Goal: Information Seeking & Learning: Learn about a topic

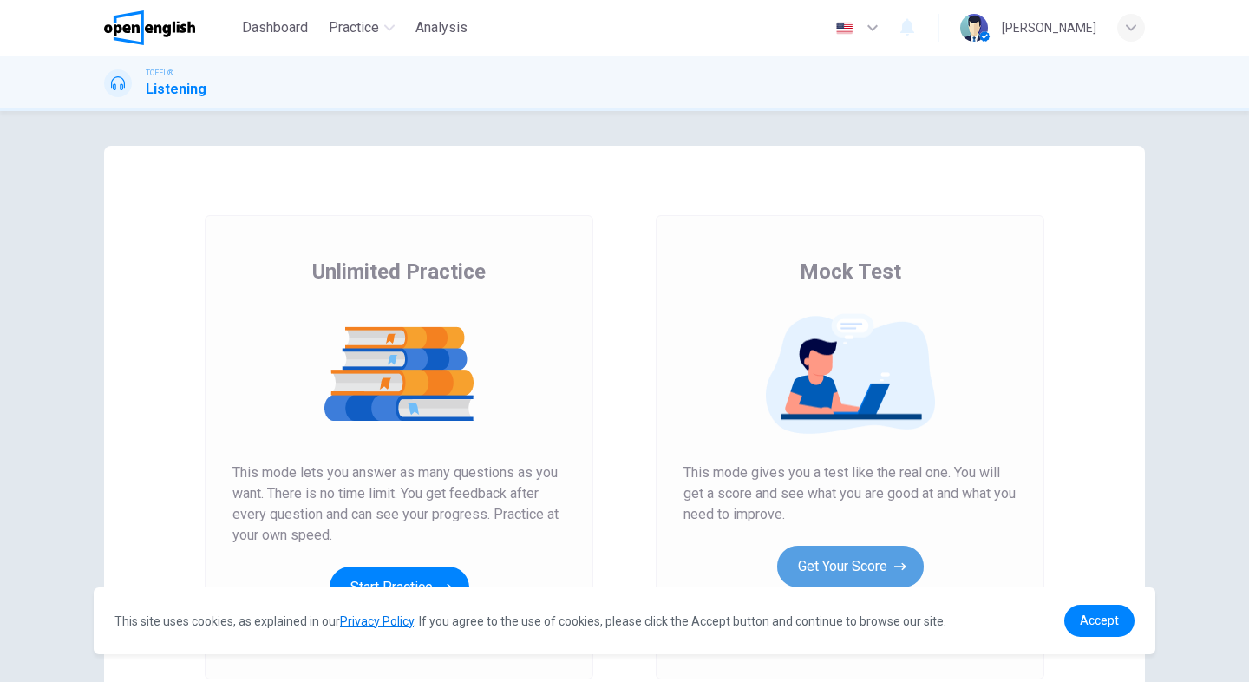
click at [842, 576] on button "Get Your Score" at bounding box center [850, 567] width 147 height 42
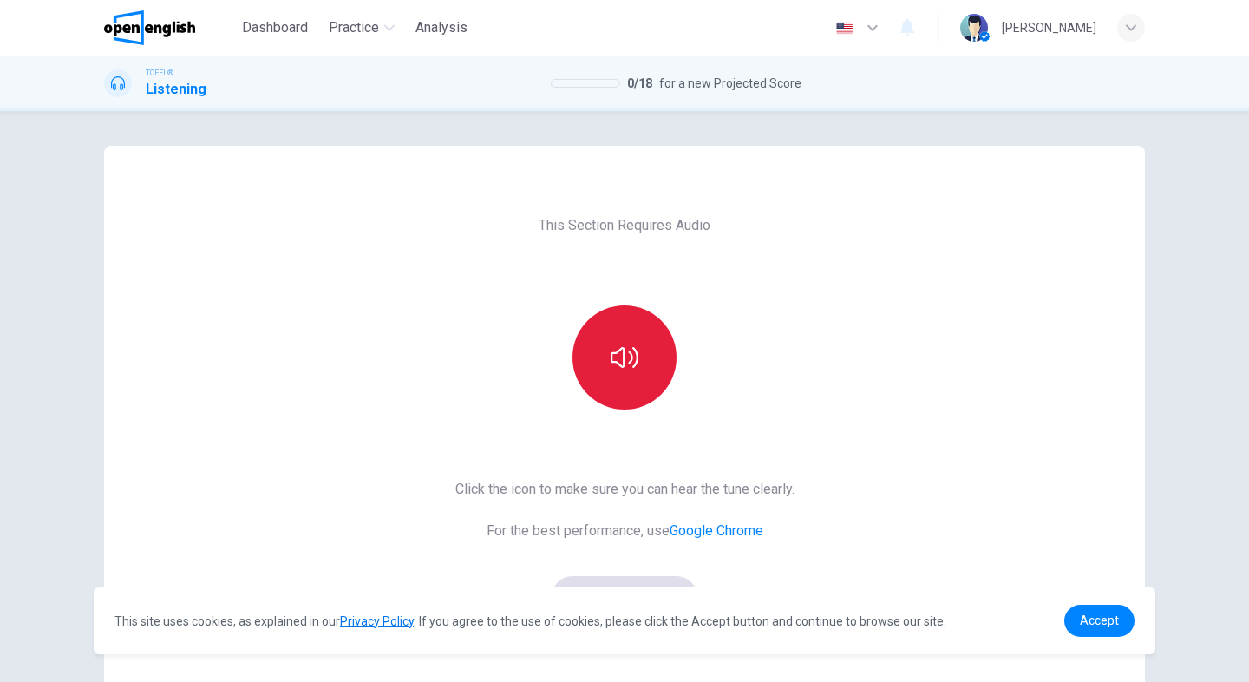
click at [617, 378] on button "button" at bounding box center [625, 357] width 104 height 104
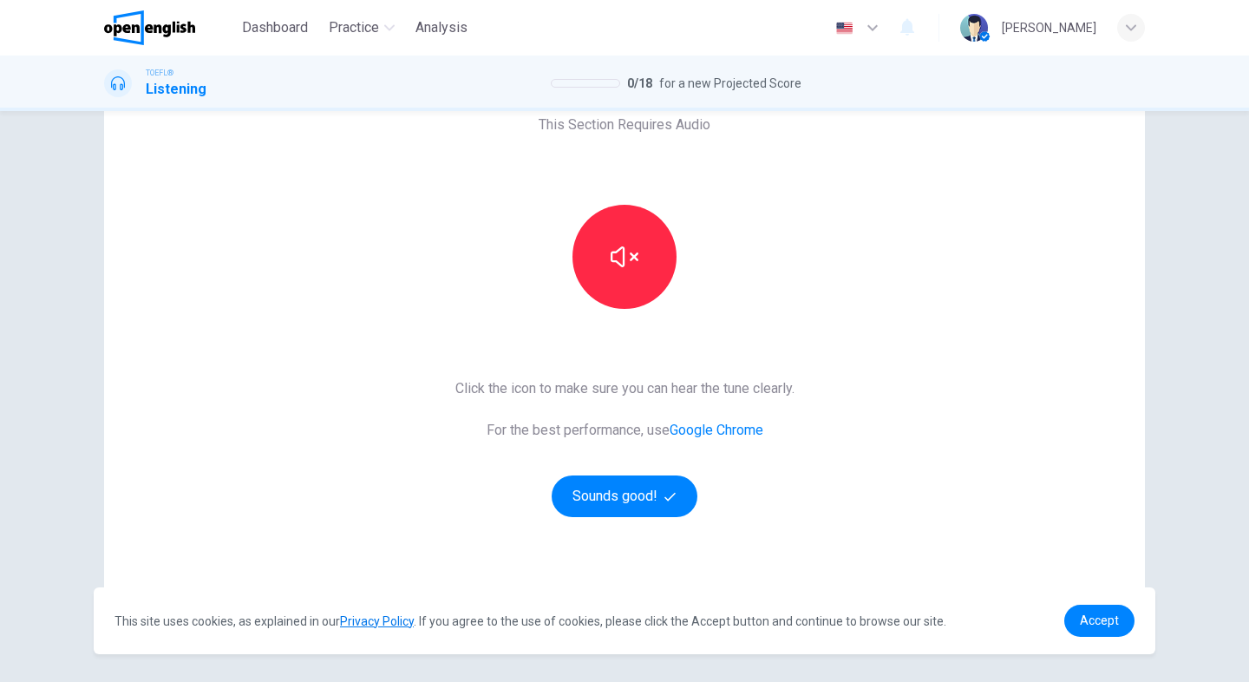
scroll to position [104, 0]
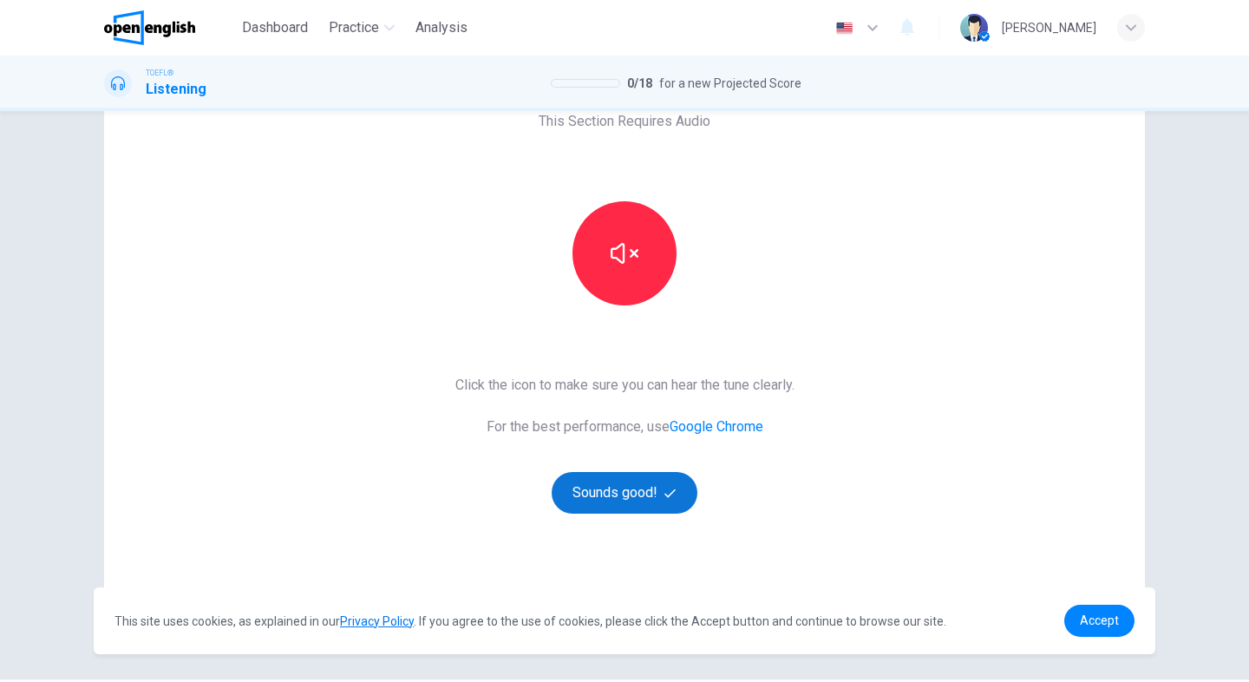
click at [663, 501] on button "Sounds good!" at bounding box center [625, 493] width 146 height 42
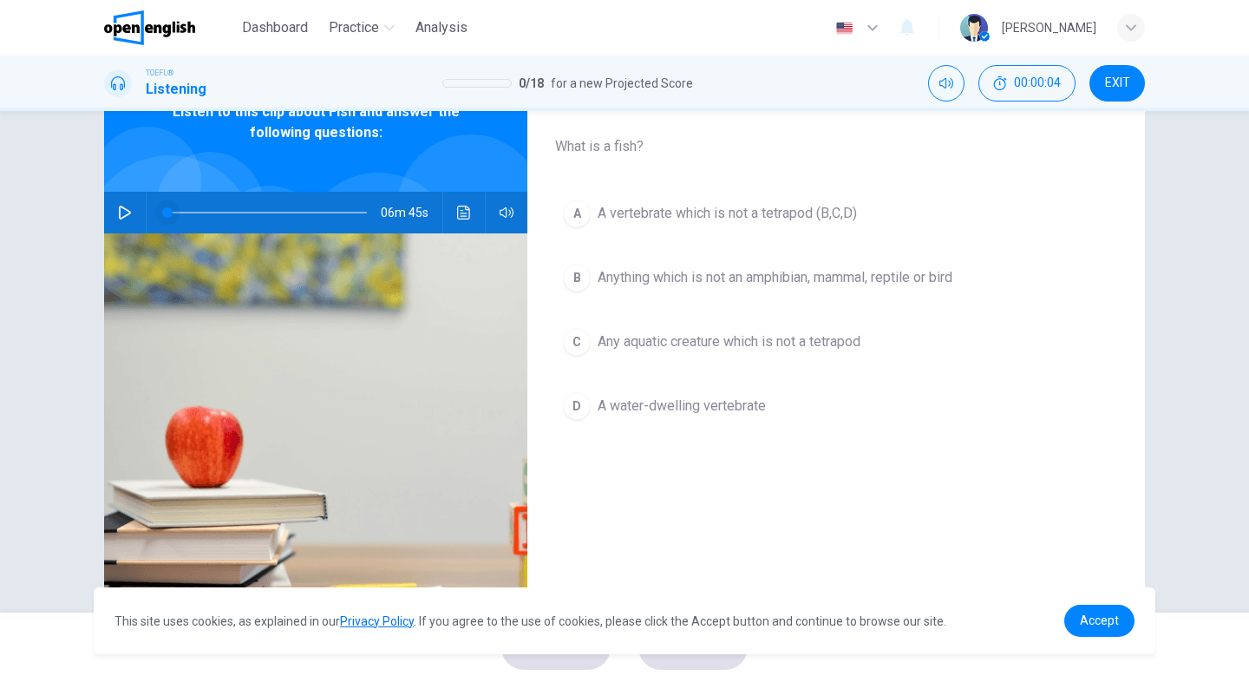
scroll to position [0, 0]
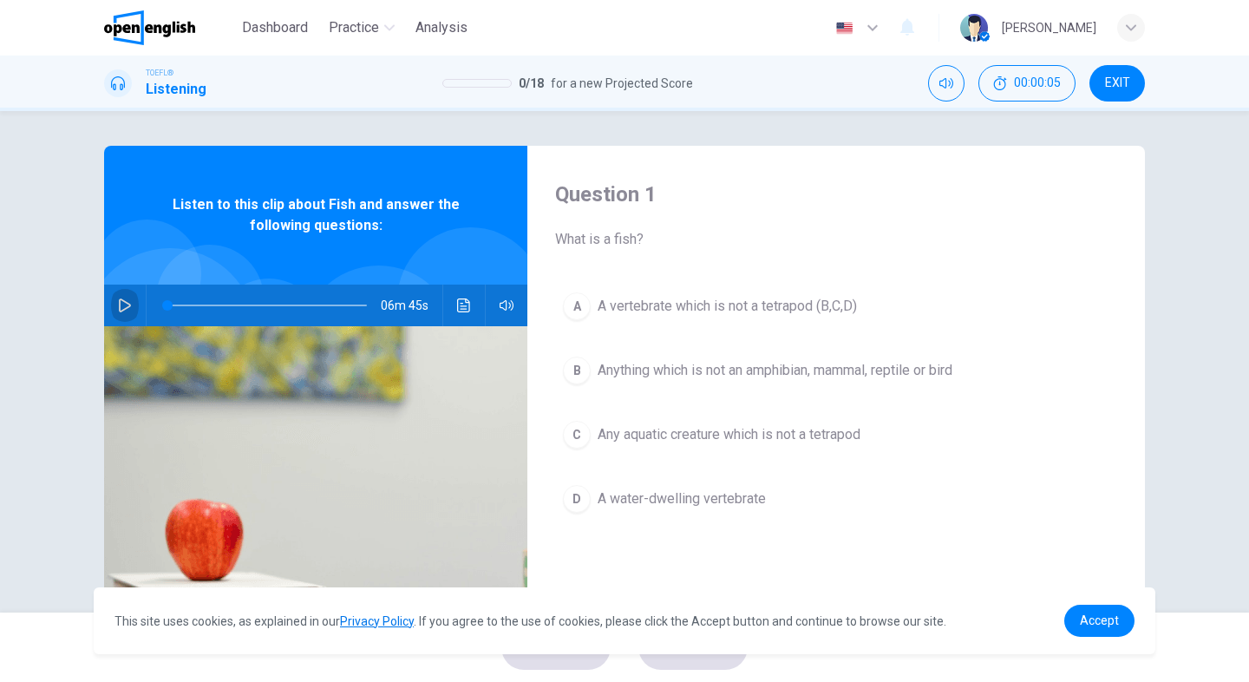
click at [121, 312] on button "button" at bounding box center [125, 306] width 28 height 42
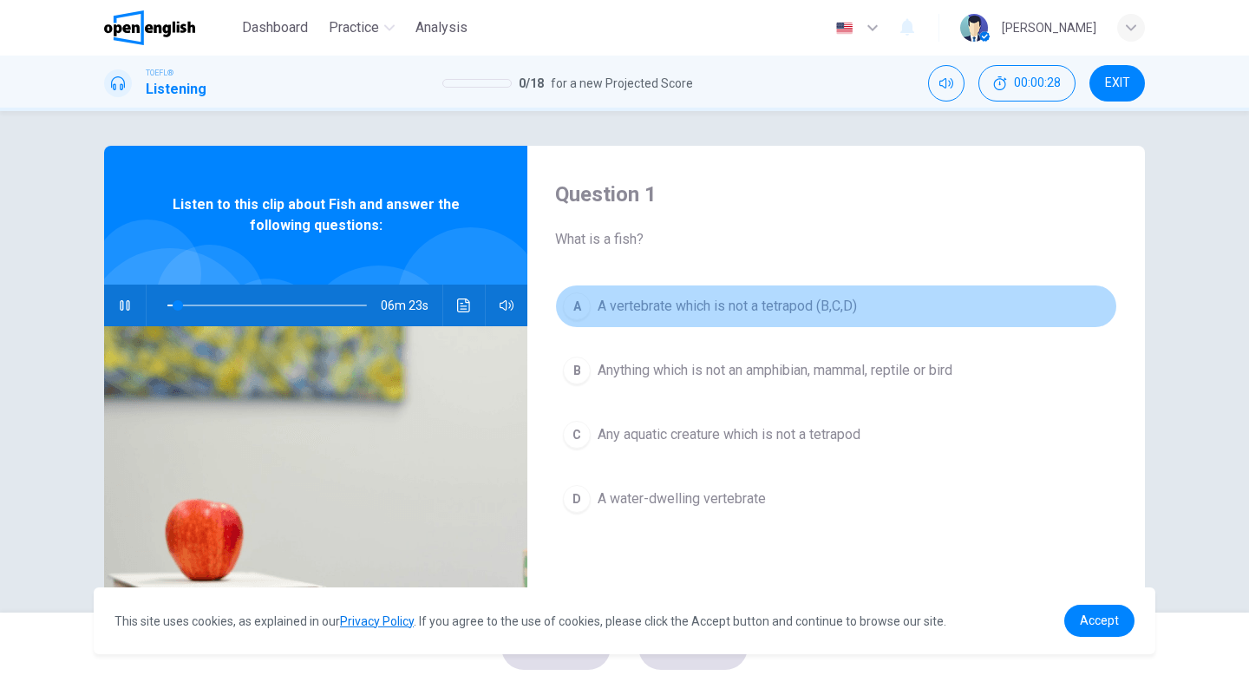
click at [574, 307] on div "A" at bounding box center [577, 306] width 28 height 28
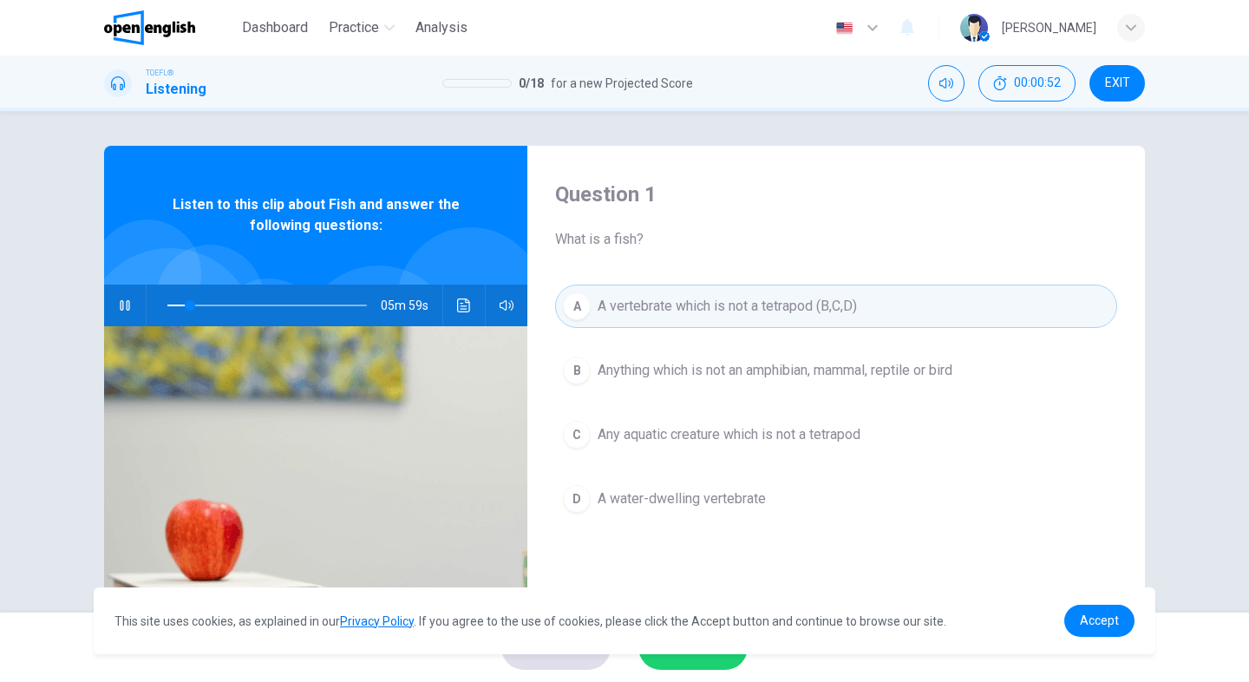
click at [588, 502] on button "D A water-dwelling vertebrate" at bounding box center [836, 498] width 562 height 43
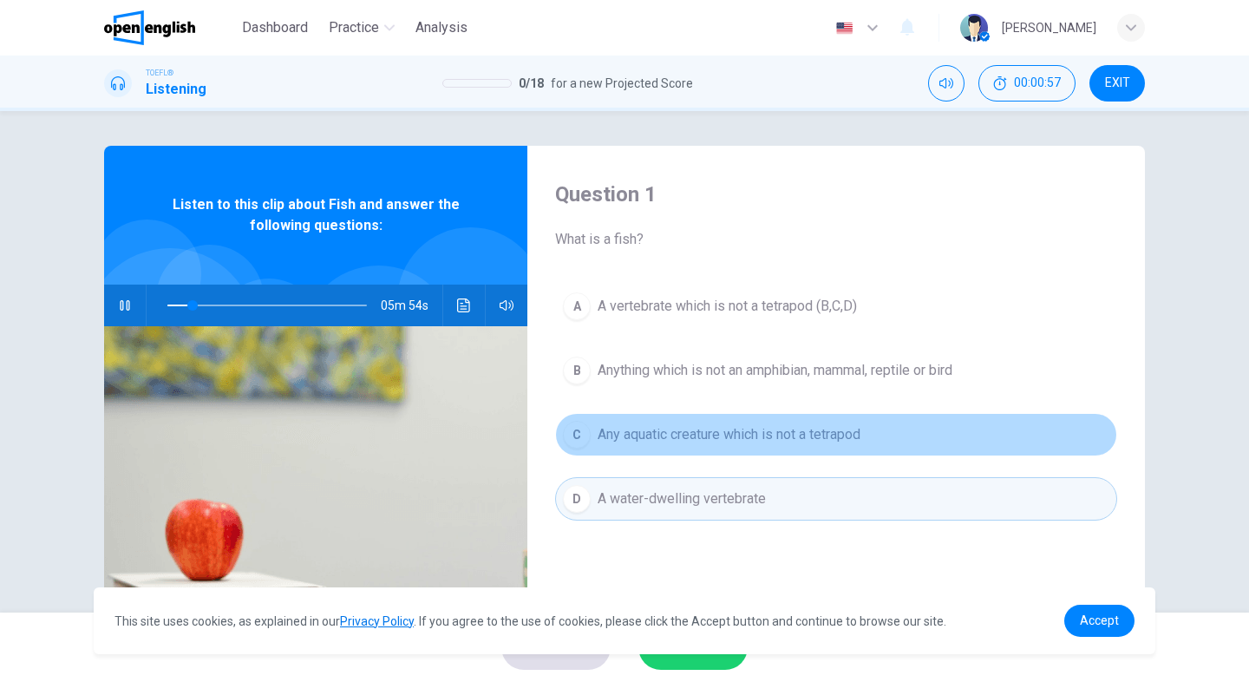
click at [757, 435] on span "Any aquatic creature which is not a tetrapod" at bounding box center [729, 434] width 263 height 21
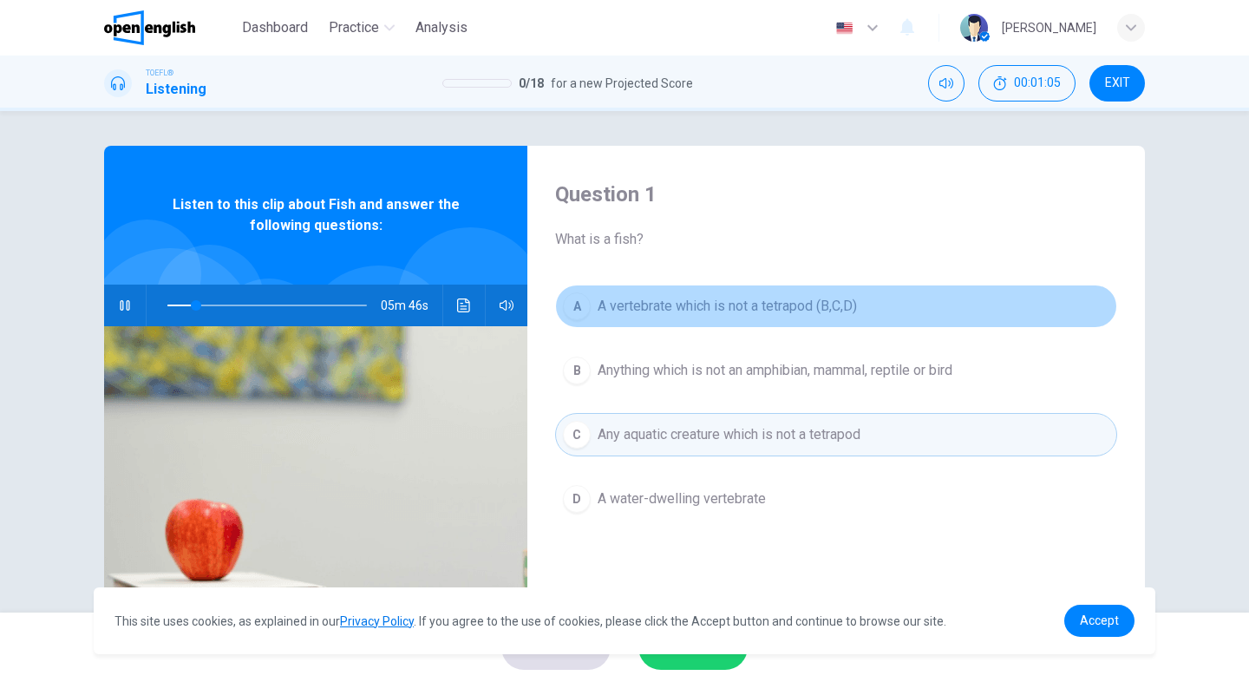
click at [569, 305] on div "A" at bounding box center [577, 306] width 28 height 28
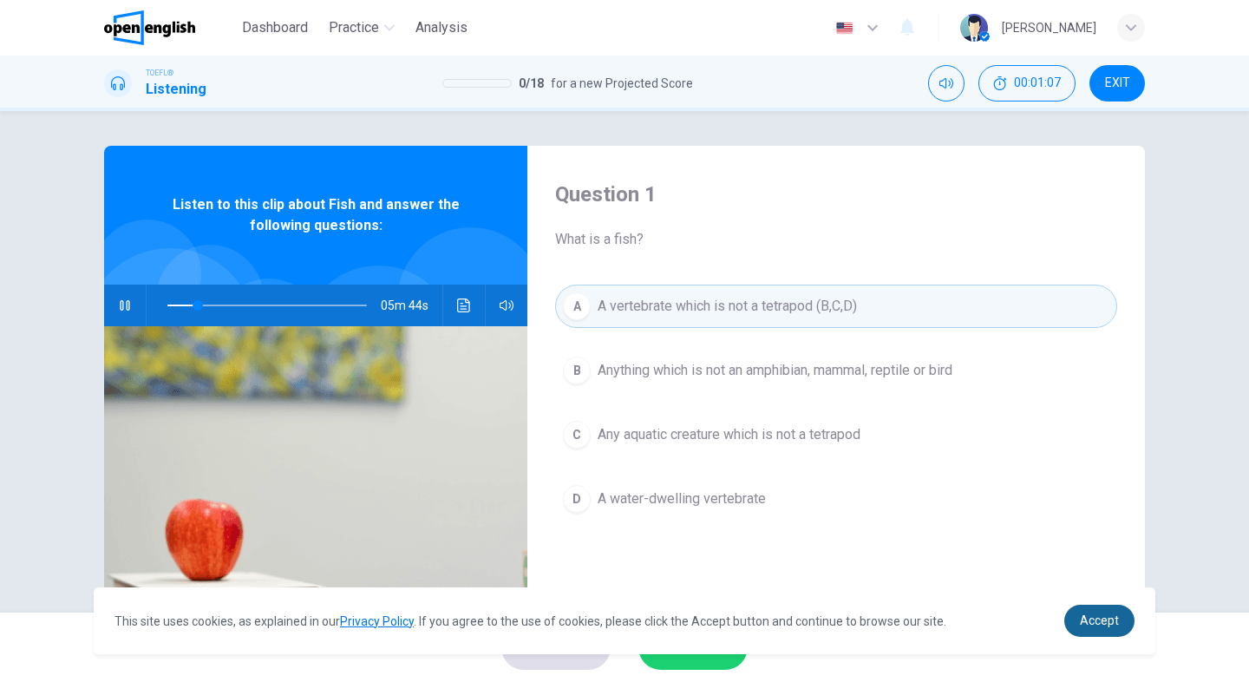
click at [1097, 616] on span "Accept" at bounding box center [1099, 620] width 39 height 14
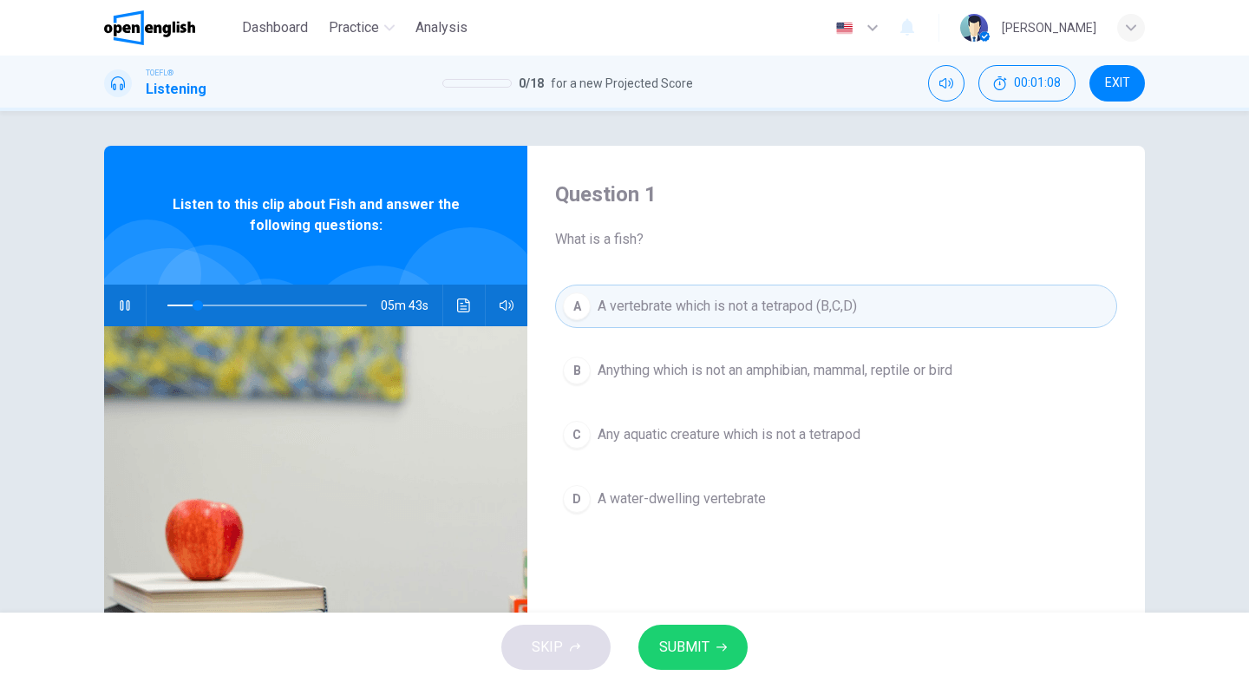
click at [699, 645] on span "SUBMIT" at bounding box center [684, 647] width 50 height 24
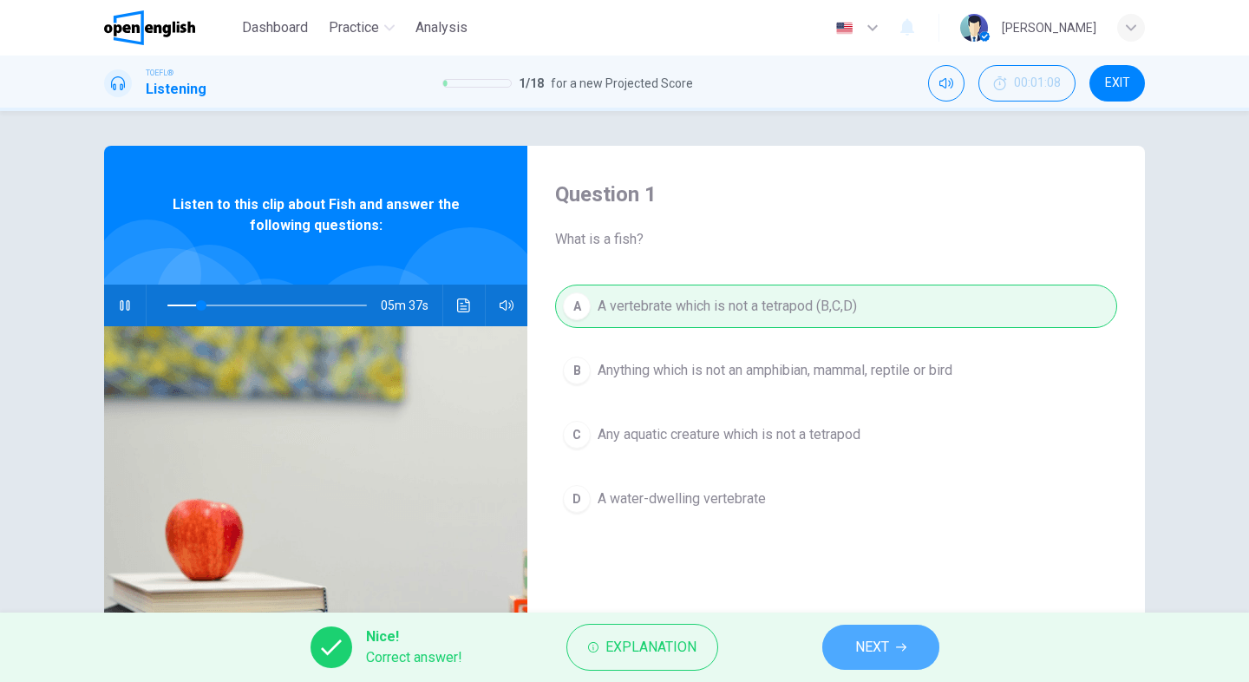
click at [872, 650] on span "NEXT" at bounding box center [872, 647] width 34 height 24
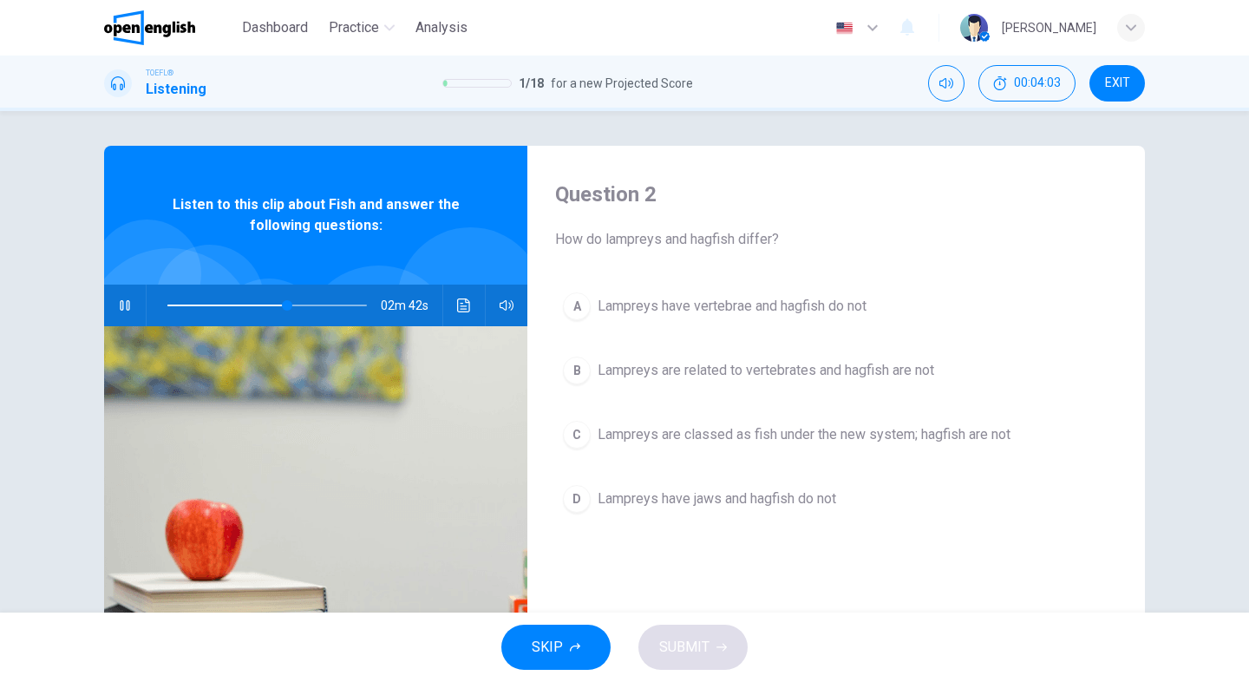
drag, startPoint x: 603, startPoint y: 239, endPoint x: 770, endPoint y: 237, distance: 167.4
click at [770, 237] on span "How do lampreys and hagfish differ?" at bounding box center [836, 239] width 562 height 21
drag, startPoint x: 770, startPoint y: 239, endPoint x: 600, endPoint y: 242, distance: 170.1
click at [600, 242] on span "How do lampreys and hagfish differ?" at bounding box center [836, 239] width 562 height 21
click at [636, 429] on span "Lampreys are classed as fish under the new system; hagfish are not" at bounding box center [804, 434] width 413 height 21
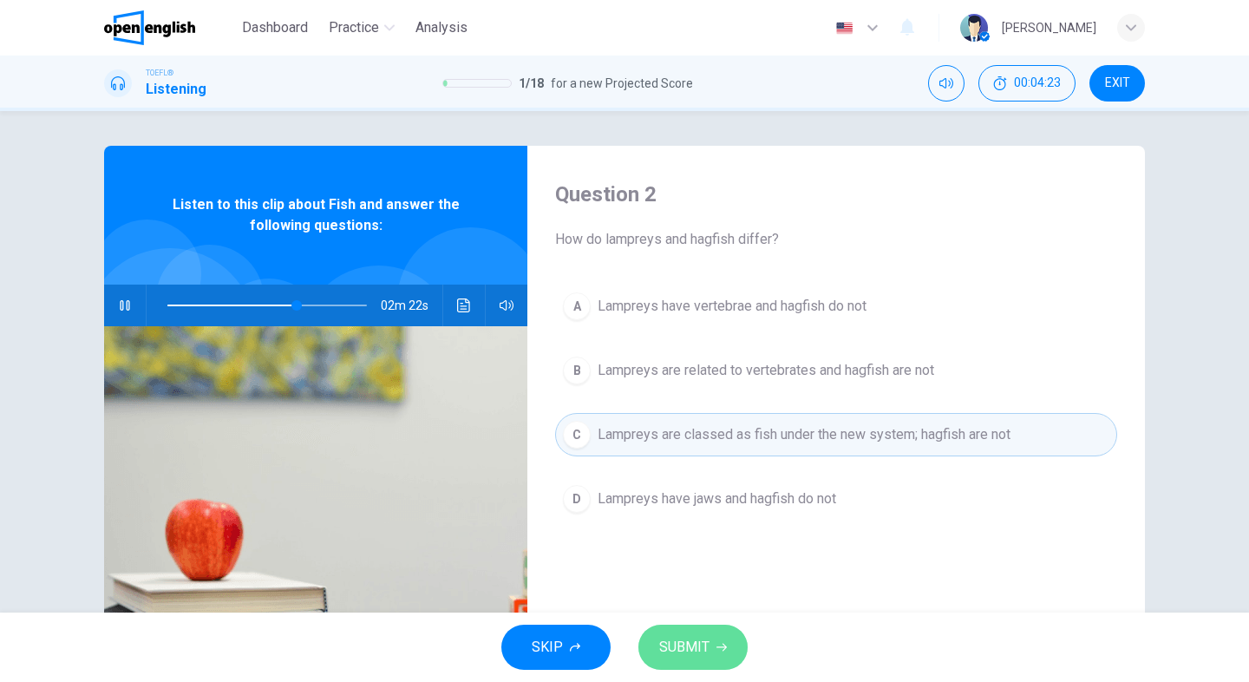
click at [709, 664] on button "SUBMIT" at bounding box center [692, 647] width 109 height 45
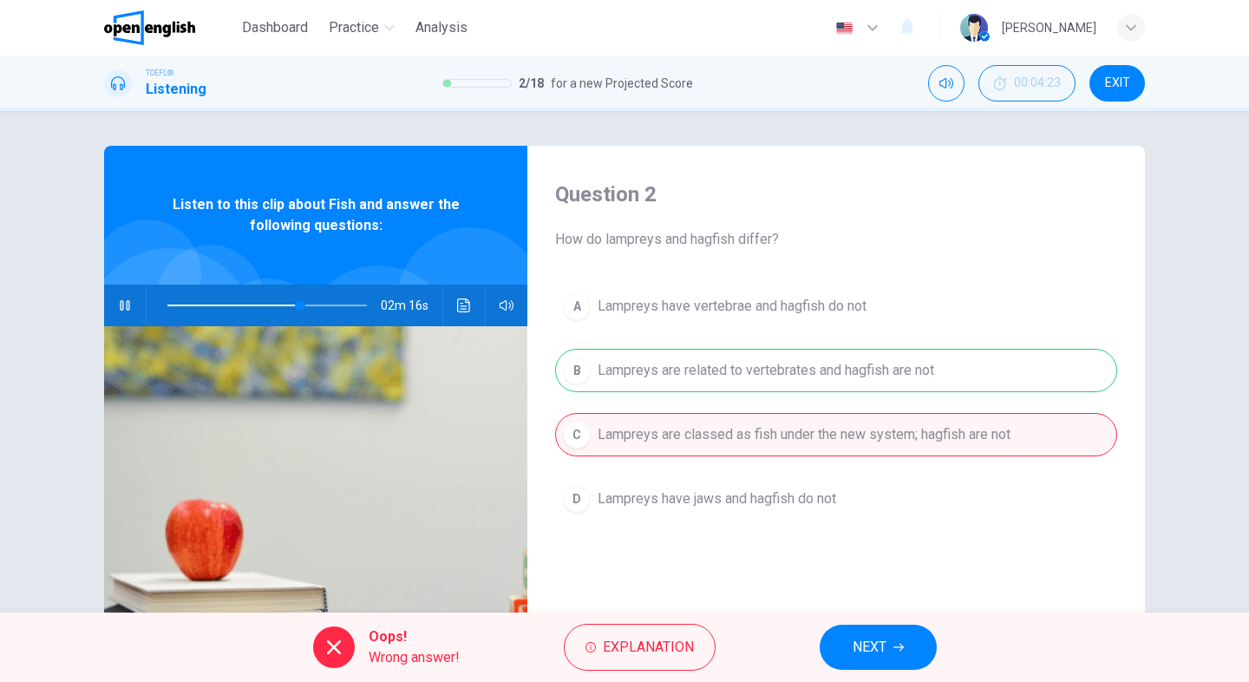
click at [874, 647] on span "NEXT" at bounding box center [870, 647] width 34 height 24
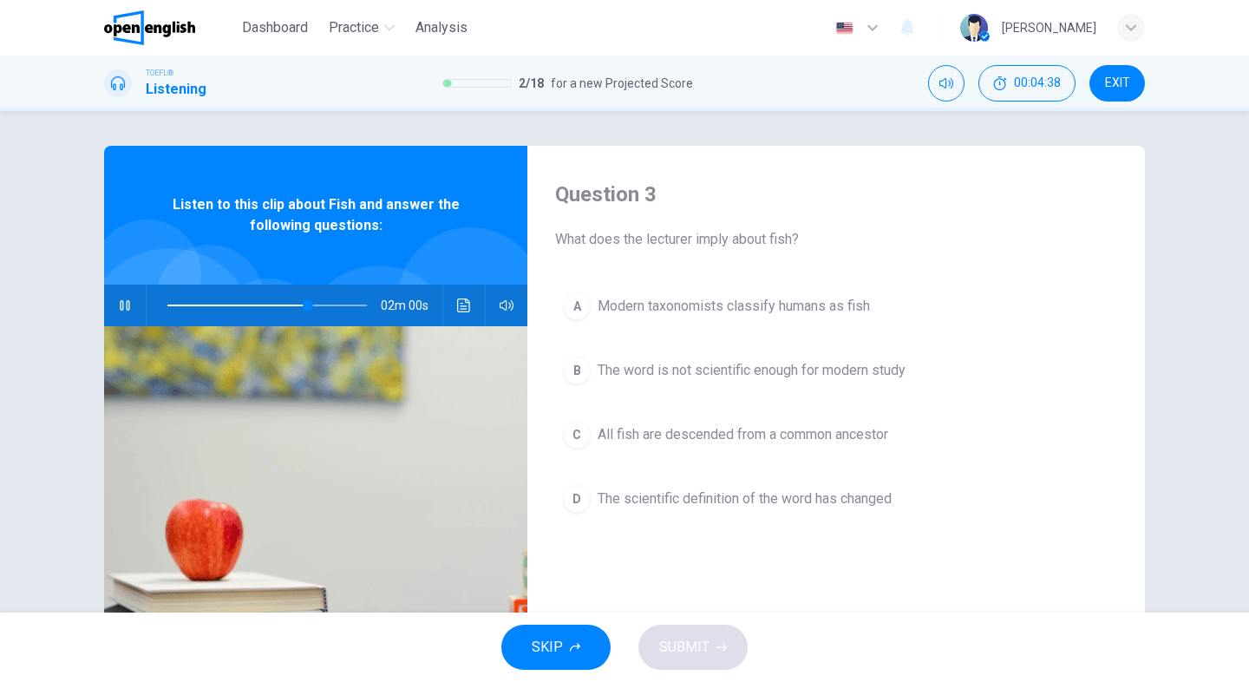
click at [575, 437] on div "C" at bounding box center [577, 435] width 28 height 28
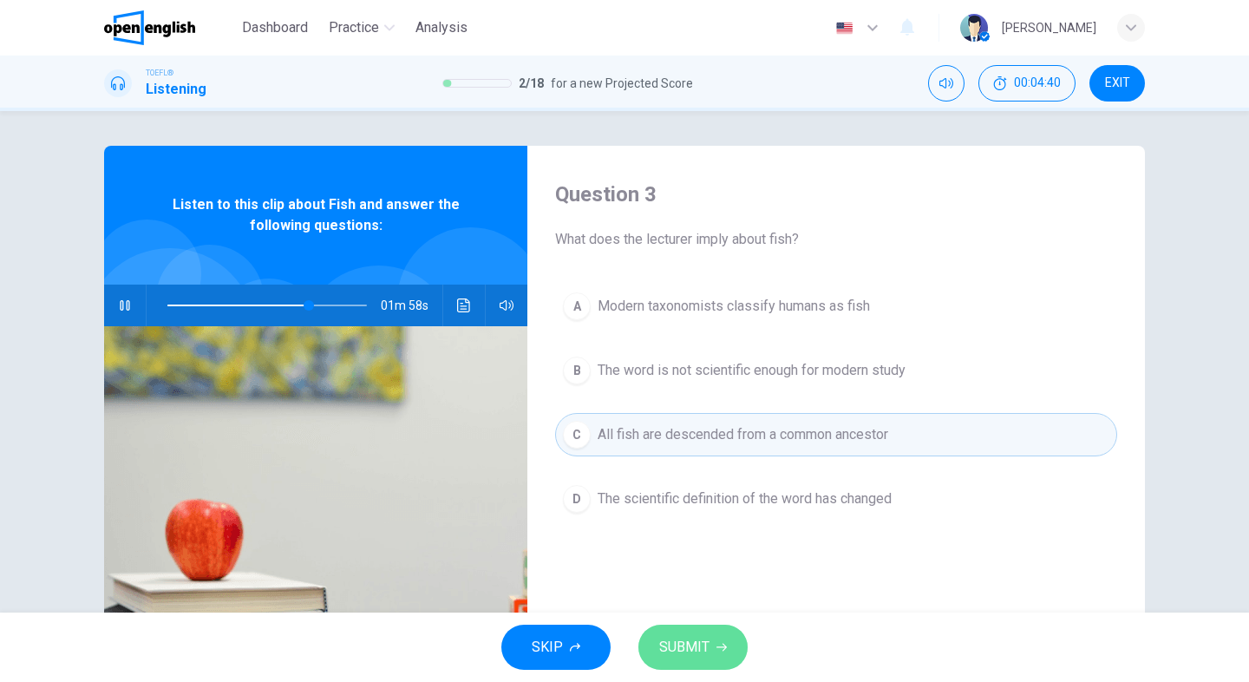
click at [700, 645] on span "SUBMIT" at bounding box center [684, 647] width 50 height 24
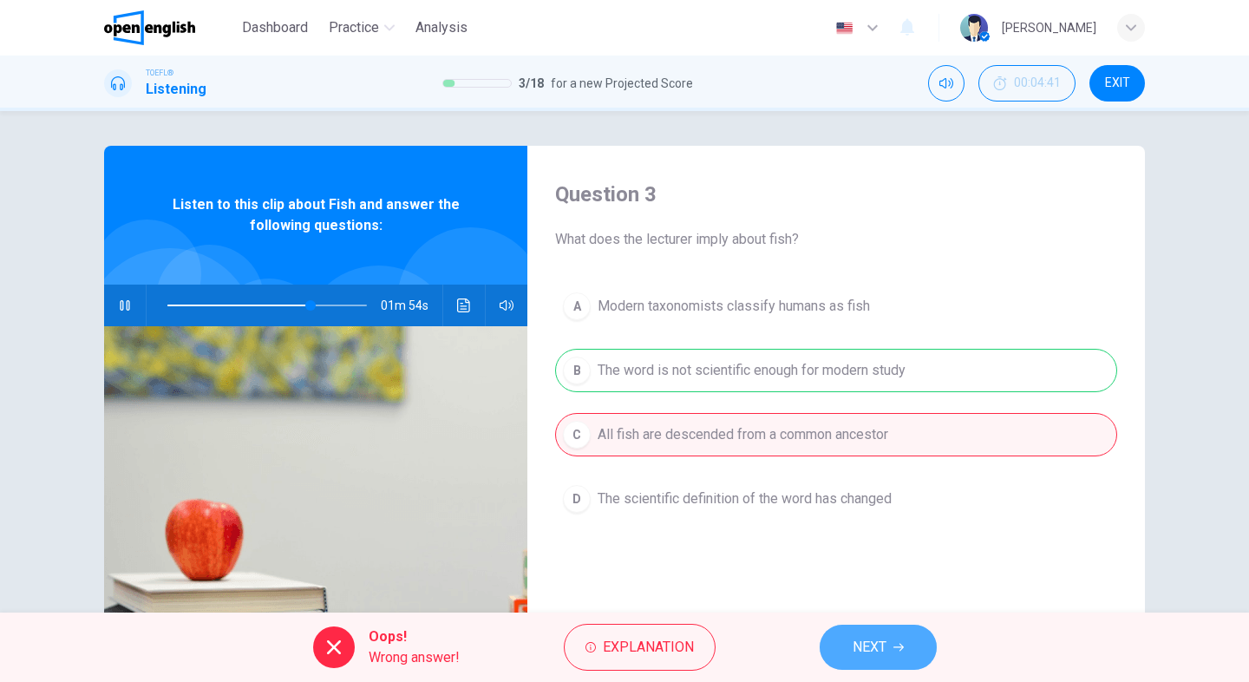
click at [874, 652] on span "NEXT" at bounding box center [870, 647] width 34 height 24
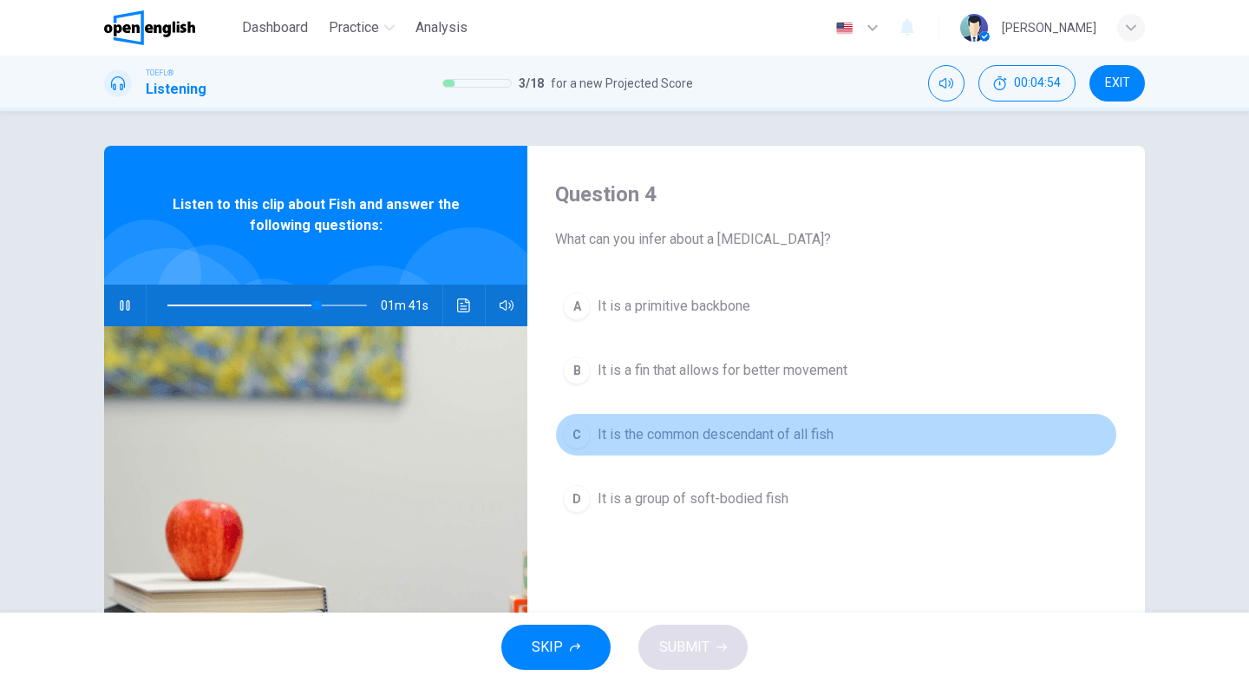
click at [669, 440] on span "It is the common descendant of all fish" at bounding box center [716, 434] width 236 height 21
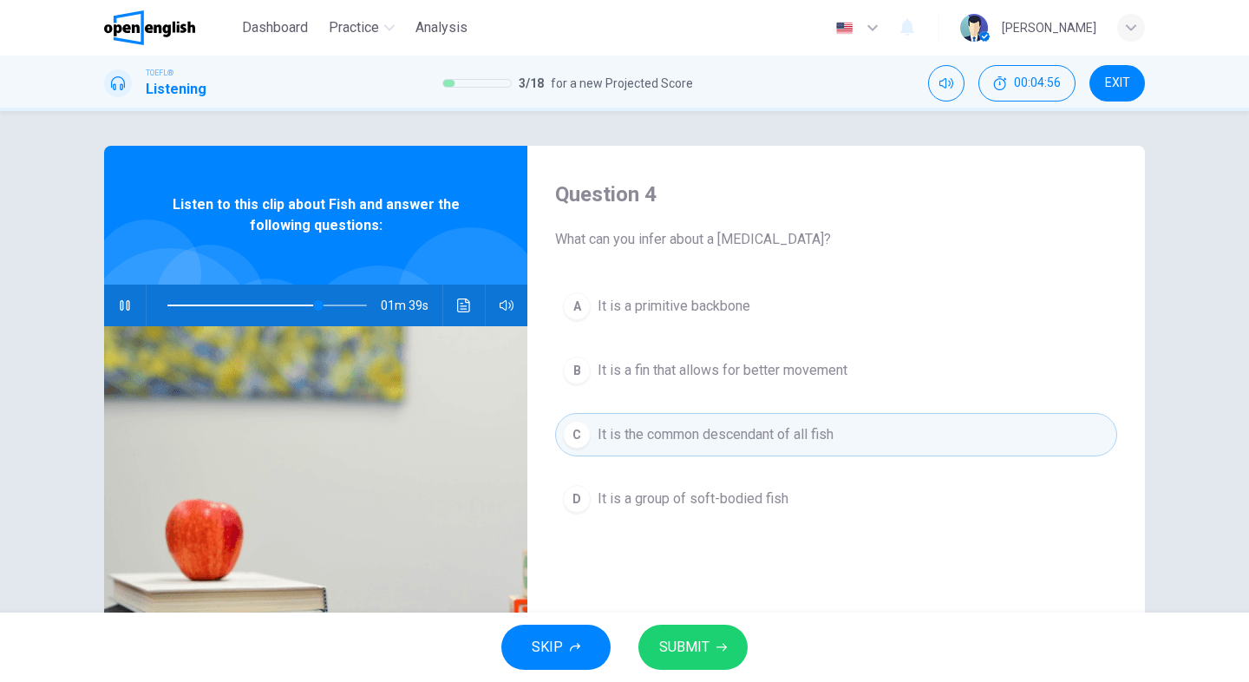
click at [701, 646] on span "SUBMIT" at bounding box center [684, 647] width 50 height 24
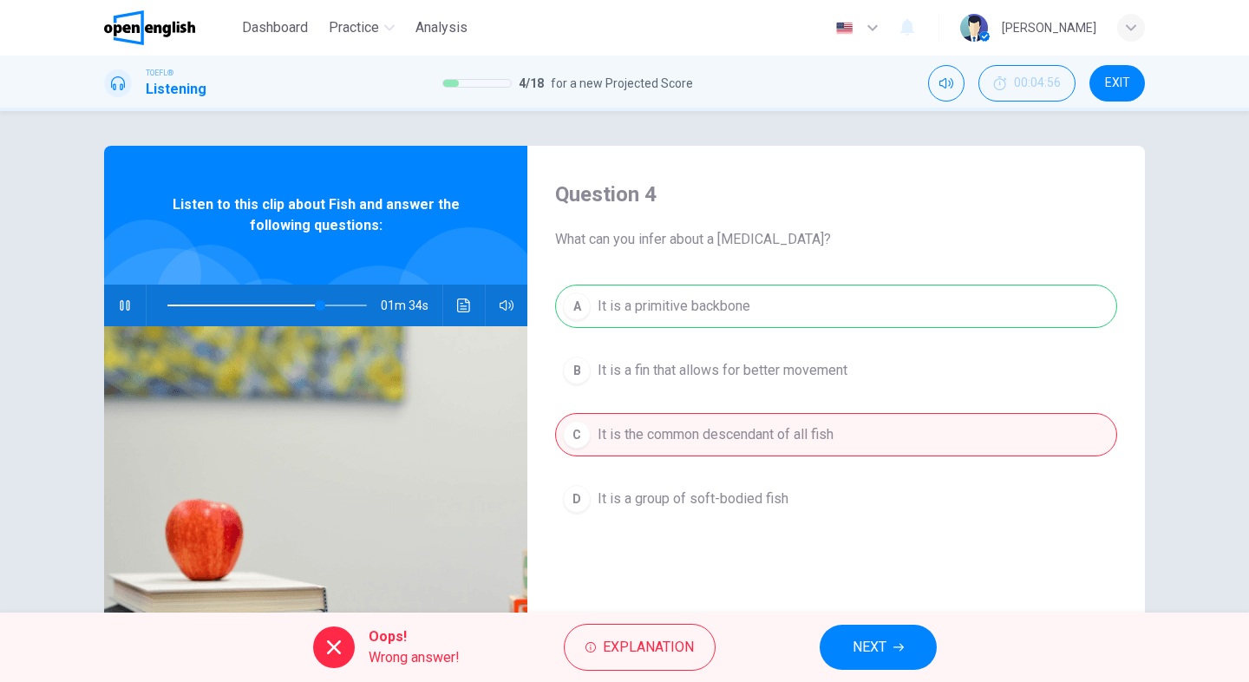
click at [861, 648] on span "NEXT" at bounding box center [870, 647] width 34 height 24
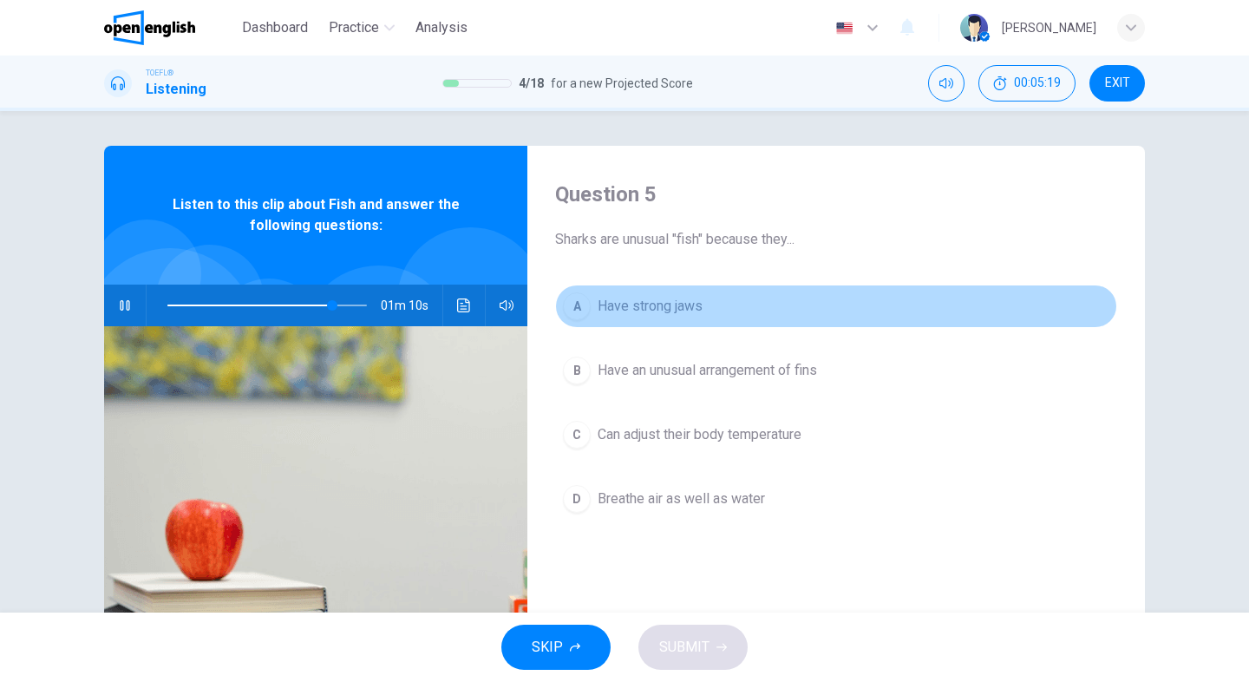
click at [657, 307] on span "Have strong jaws" at bounding box center [650, 306] width 105 height 21
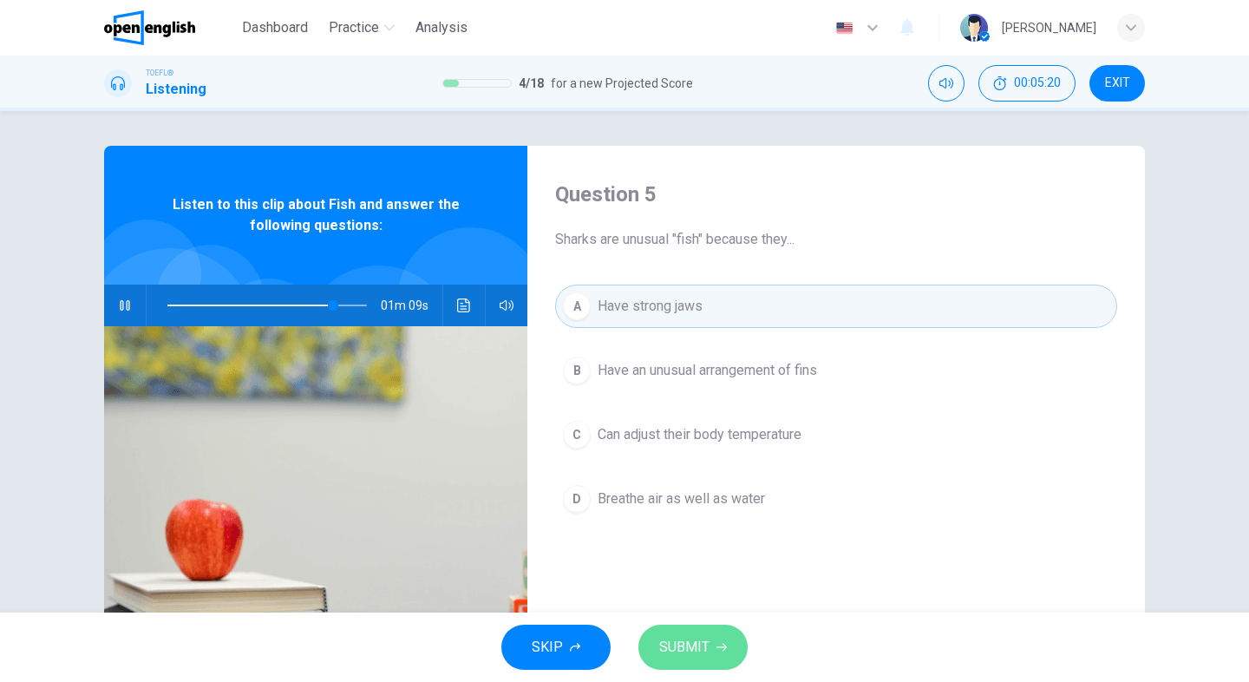
click at [697, 649] on span "SUBMIT" at bounding box center [684, 647] width 50 height 24
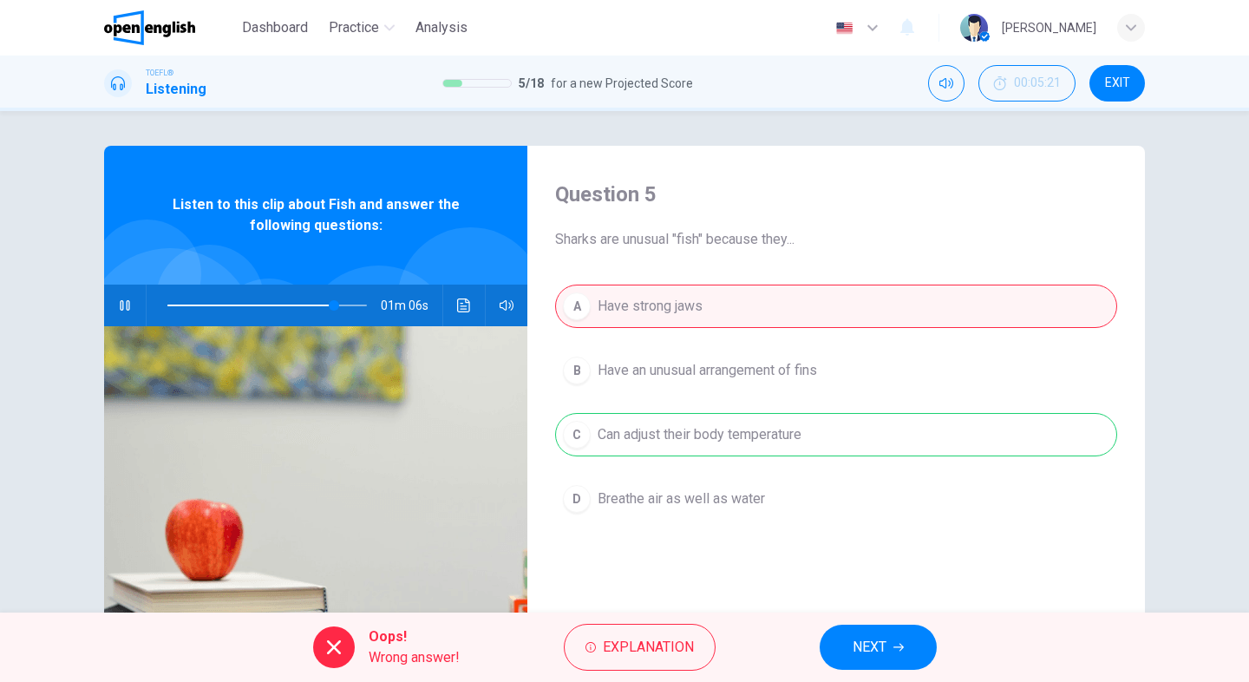
type input "**"
click at [891, 661] on button "NEXT" at bounding box center [878, 647] width 117 height 45
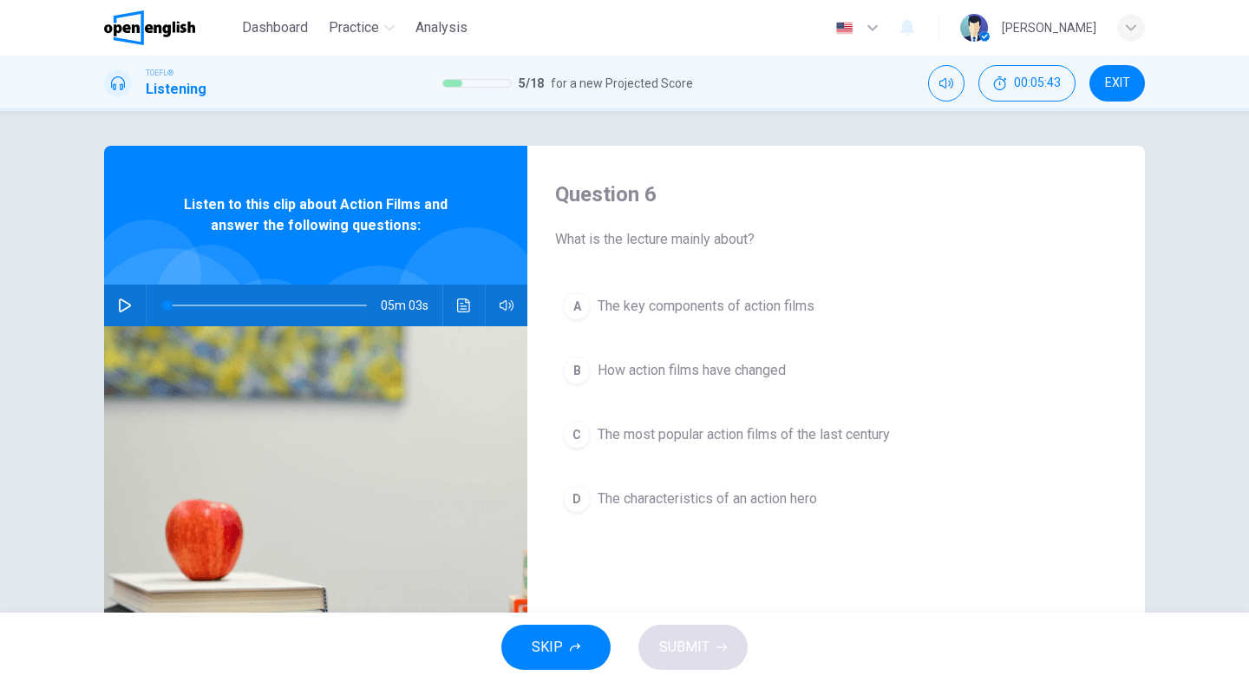
click at [119, 305] on icon "button" at bounding box center [125, 305] width 12 height 14
click at [725, 506] on span "The characteristics of an action hero" at bounding box center [707, 498] width 219 height 21
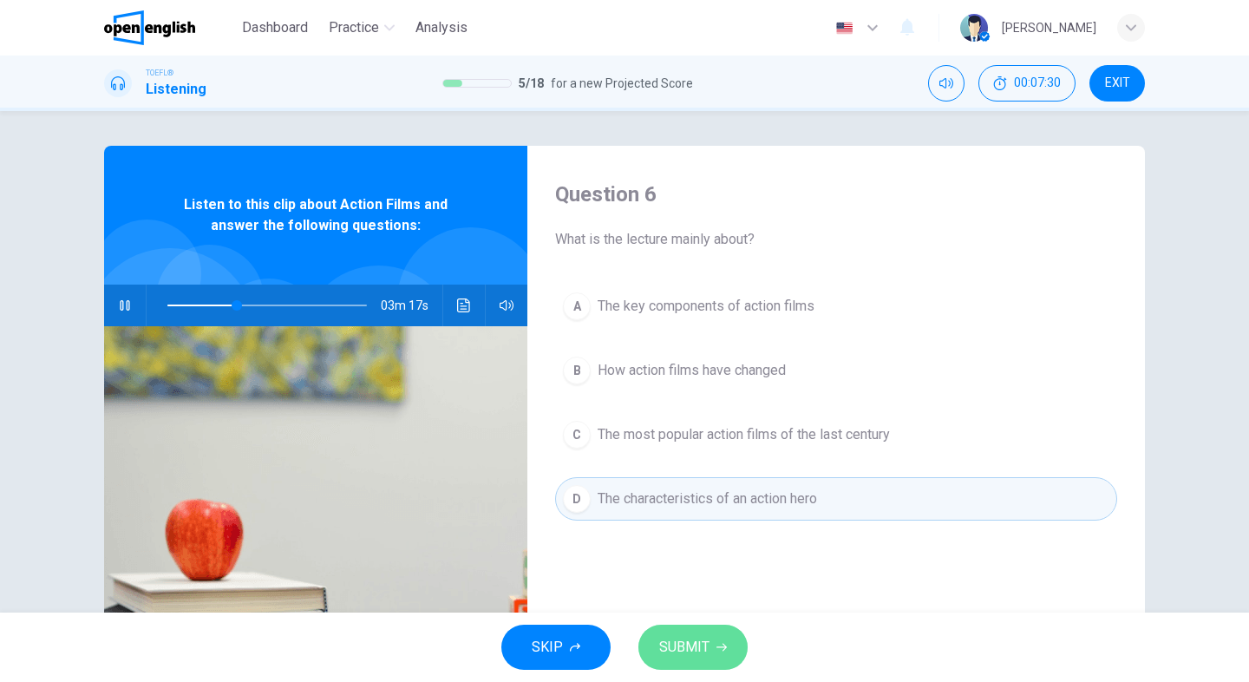
click at [667, 647] on span "SUBMIT" at bounding box center [684, 647] width 50 height 24
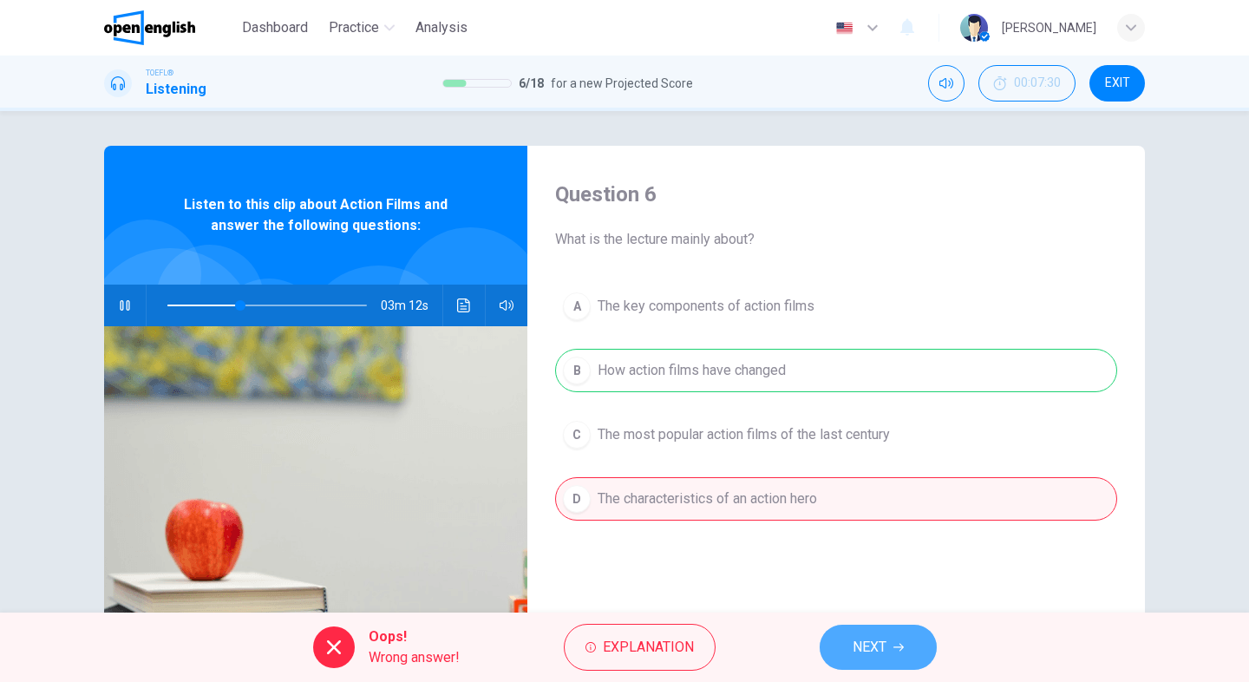
click at [884, 635] on span "NEXT" at bounding box center [870, 647] width 34 height 24
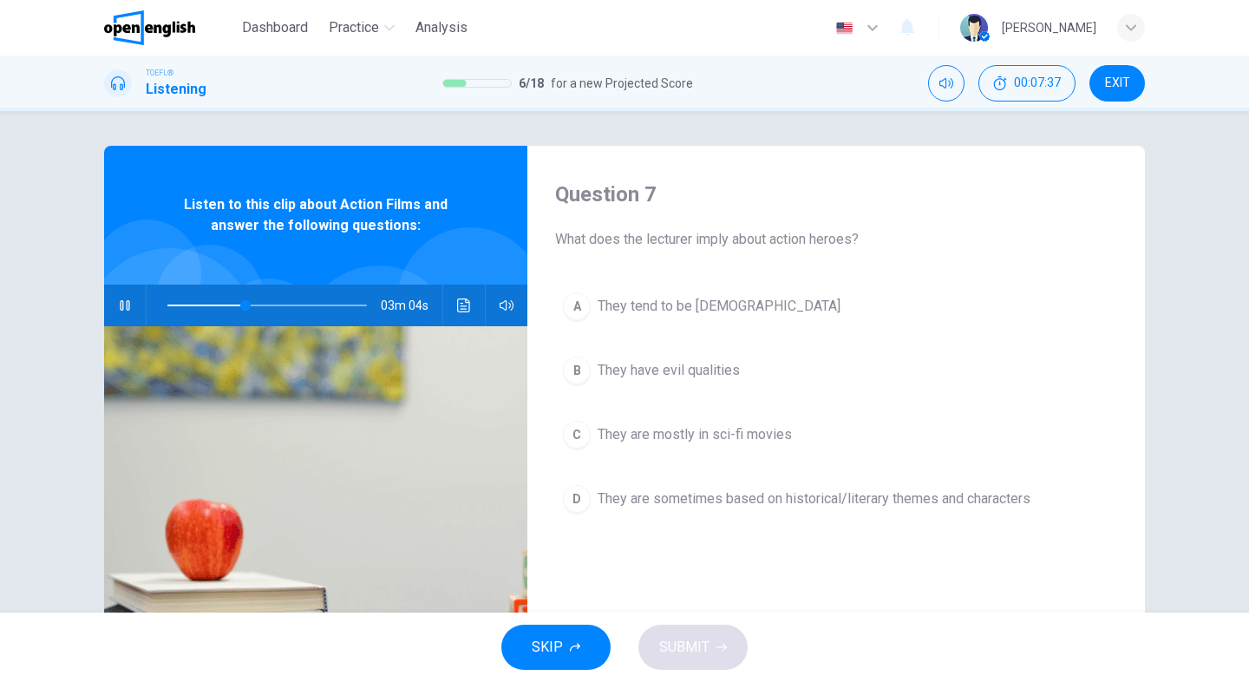
click at [747, 498] on span "They are sometimes based on historical/literary themes and characters" at bounding box center [814, 498] width 433 height 21
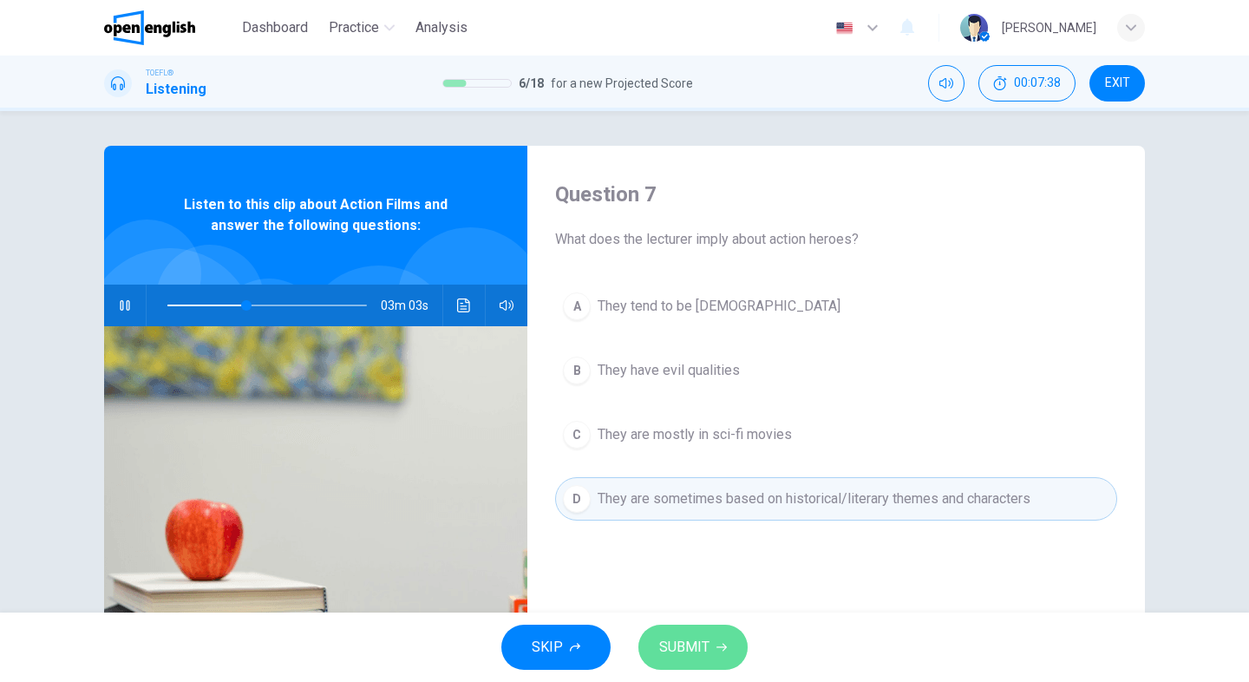
click at [711, 655] on button "SUBMIT" at bounding box center [692, 647] width 109 height 45
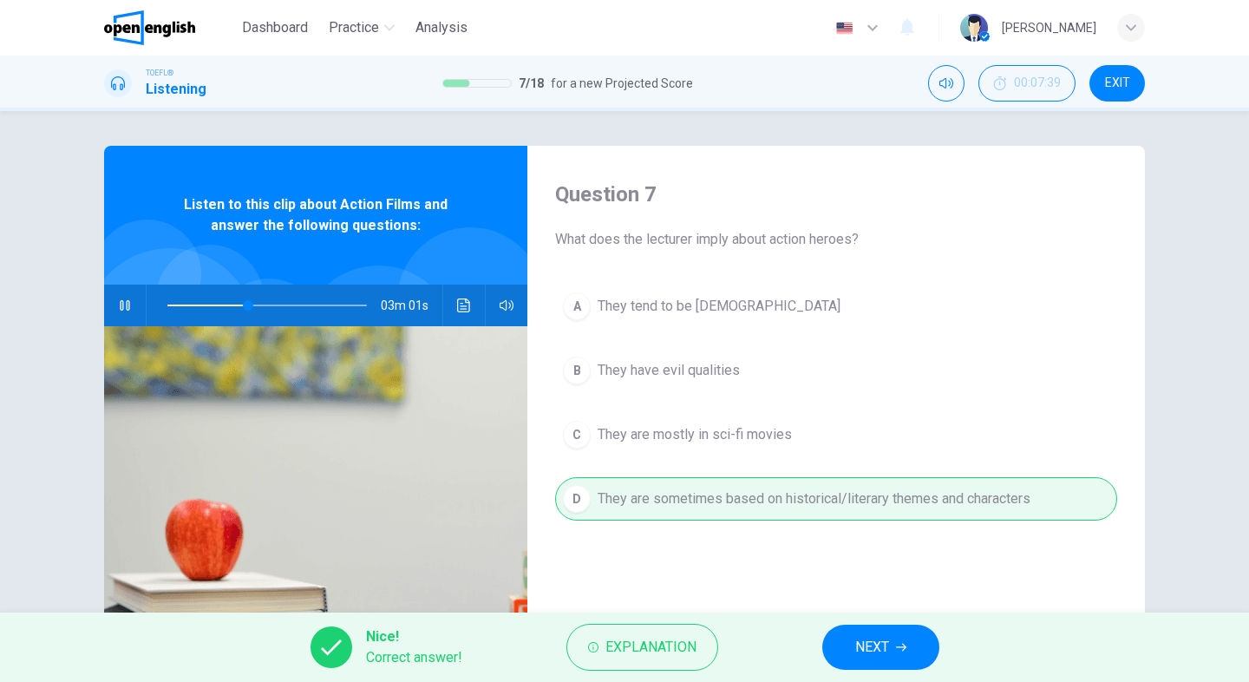
click at [842, 646] on button "NEXT" at bounding box center [880, 647] width 117 height 45
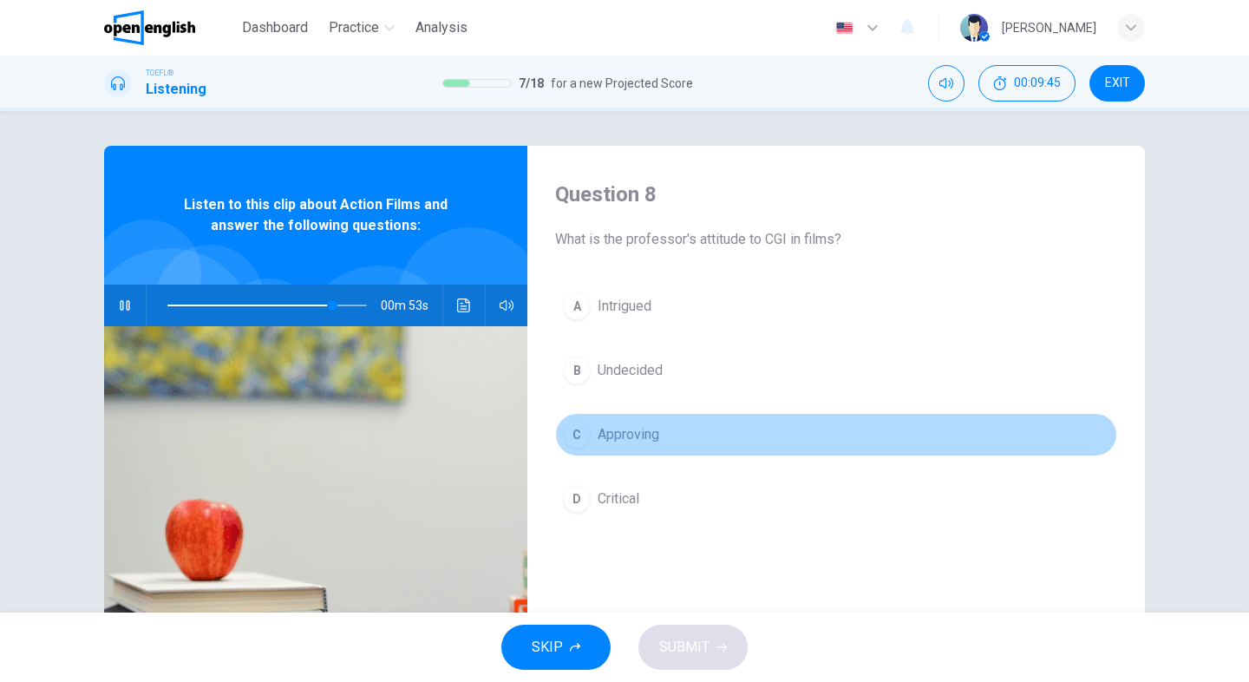
click at [616, 441] on span "Approving" at bounding box center [629, 434] width 62 height 21
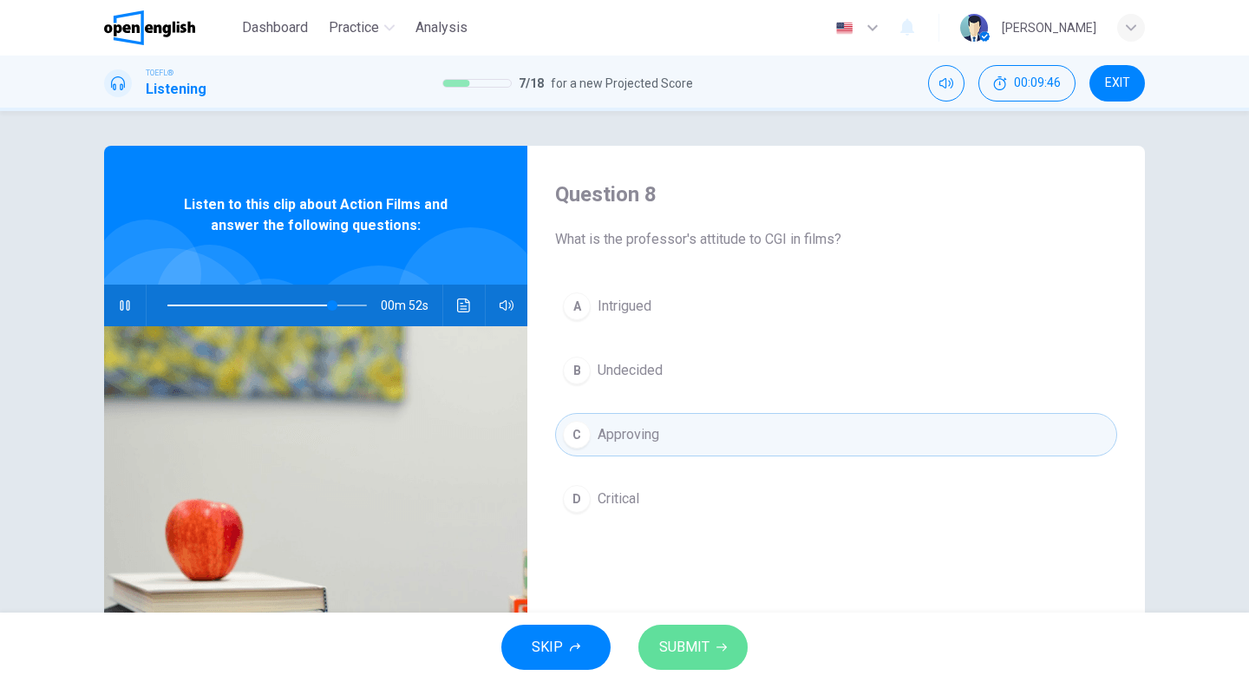
click at [672, 638] on span "SUBMIT" at bounding box center [684, 647] width 50 height 24
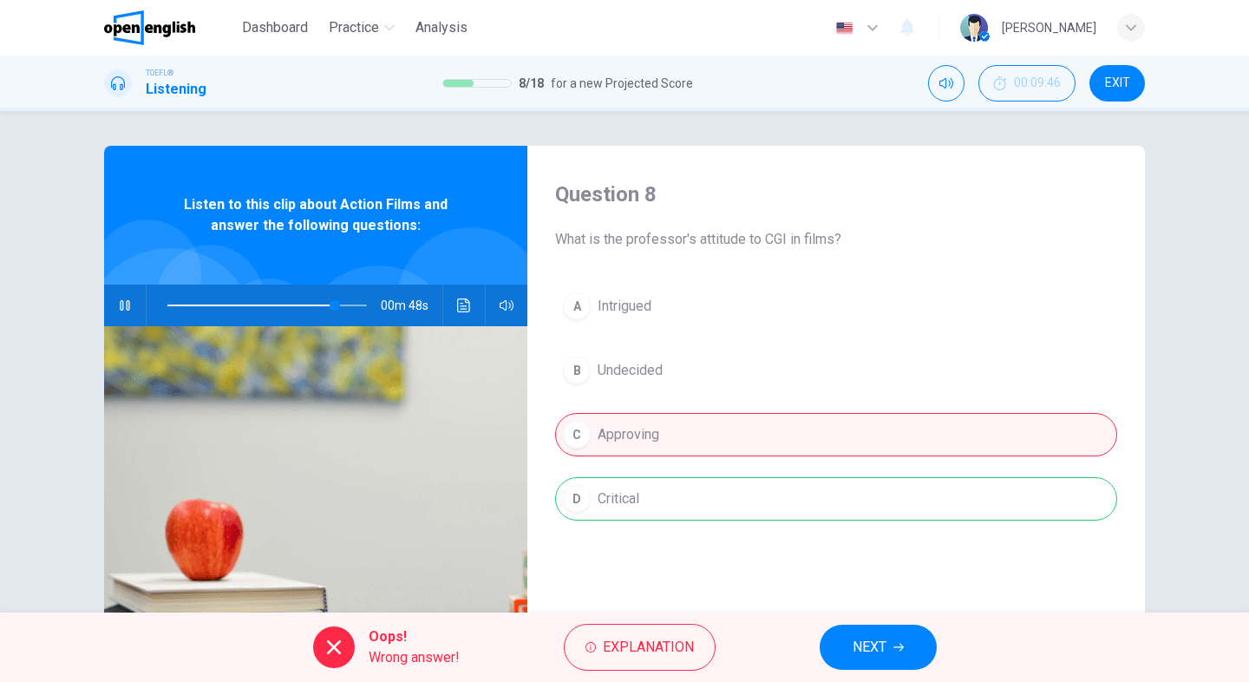
click at [863, 658] on span "NEXT" at bounding box center [870, 647] width 34 height 24
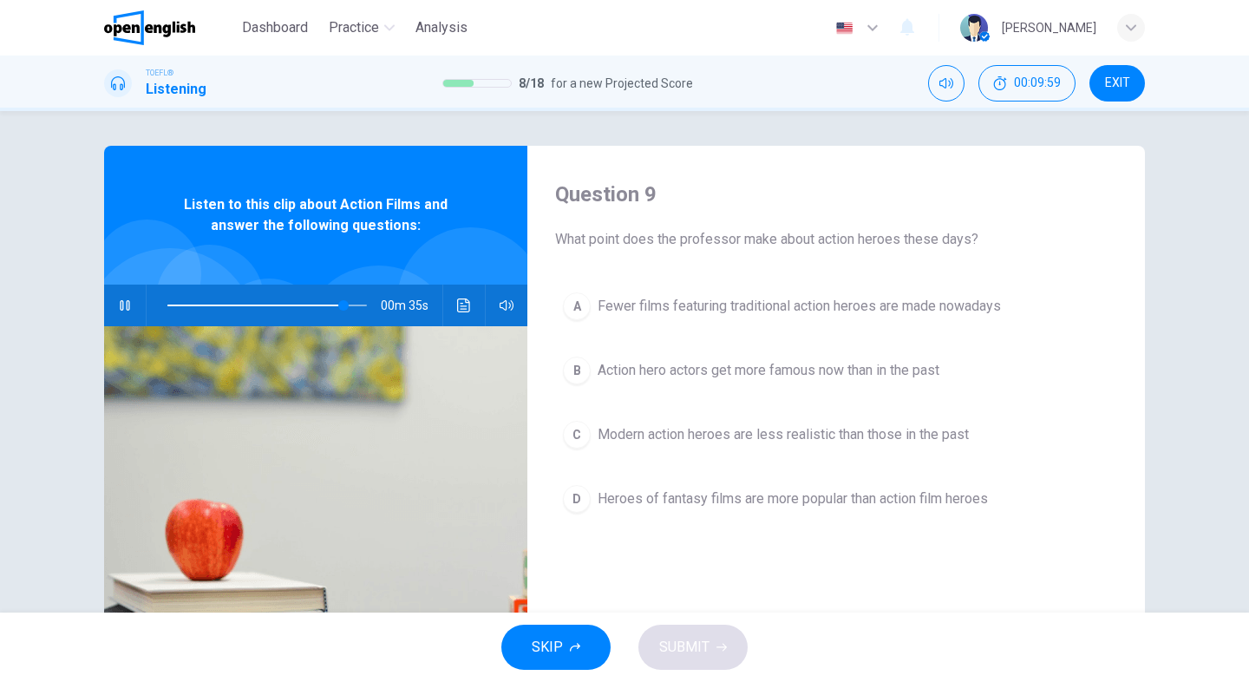
click at [719, 436] on span "Modern action heroes are less realistic than those in the past" at bounding box center [783, 434] width 371 height 21
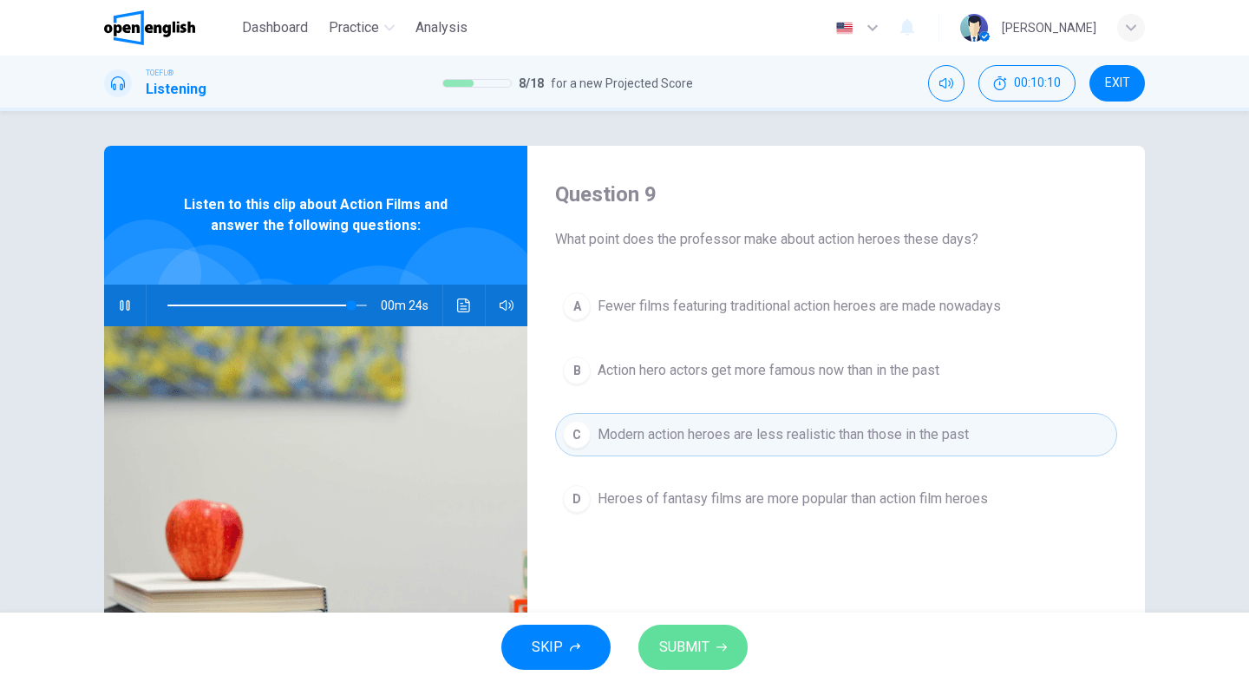
click at [691, 645] on span "SUBMIT" at bounding box center [684, 647] width 50 height 24
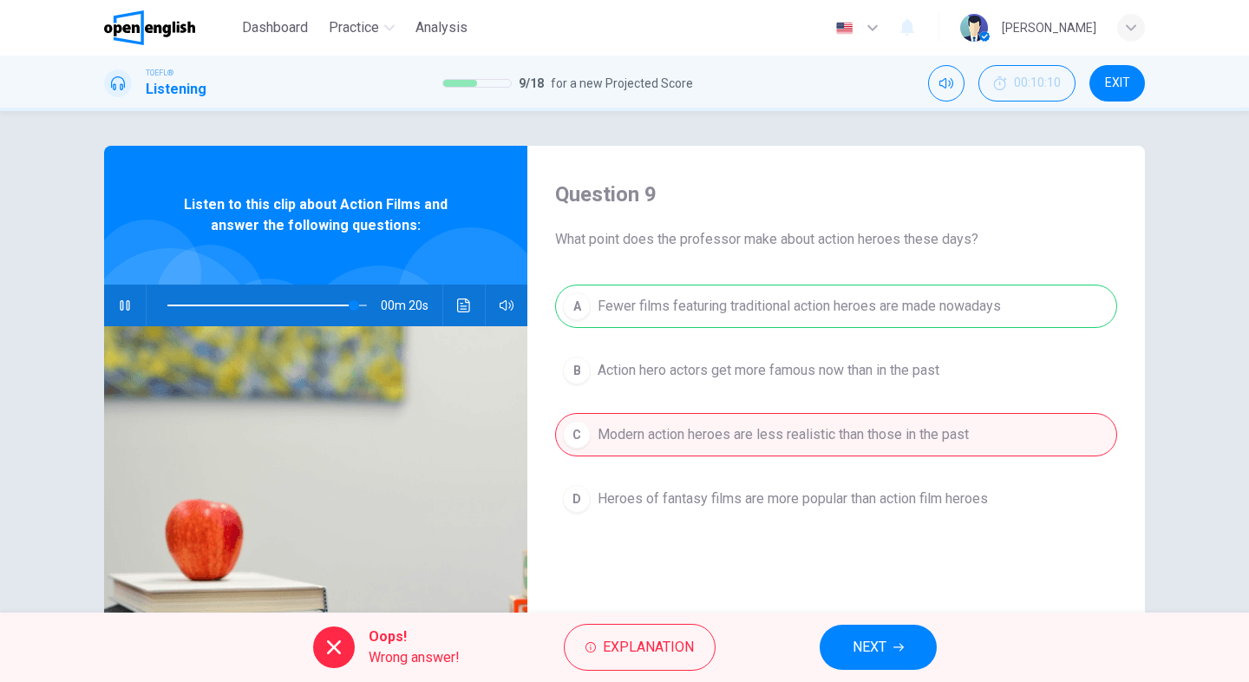
type input "**"
click at [898, 666] on button "NEXT" at bounding box center [878, 647] width 117 height 45
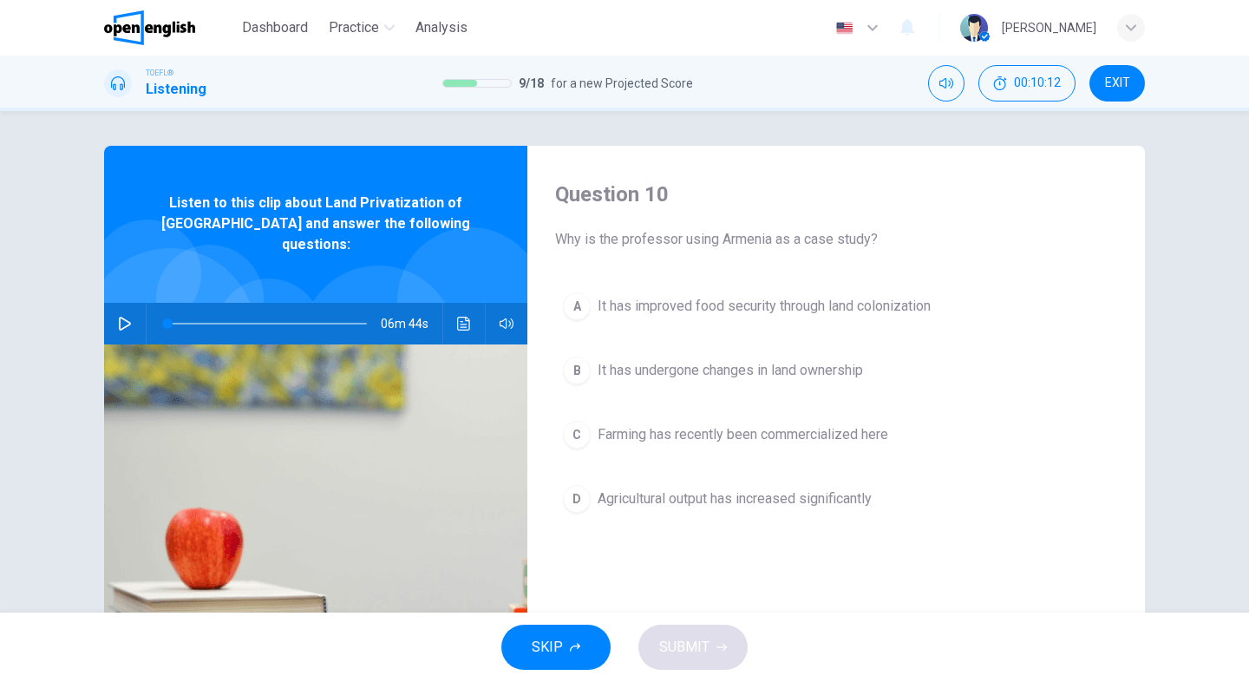
click at [115, 312] on button "button" at bounding box center [125, 324] width 28 height 42
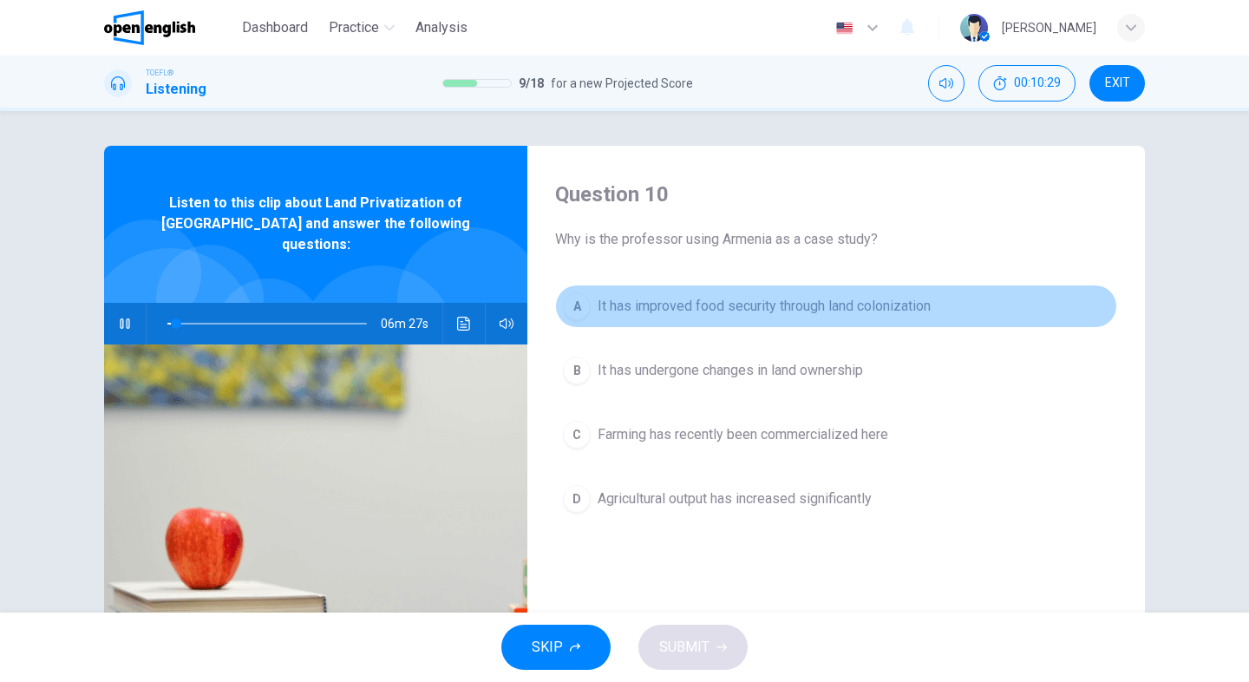
click at [684, 306] on span "It has improved food security through land colonization" at bounding box center [764, 306] width 333 height 21
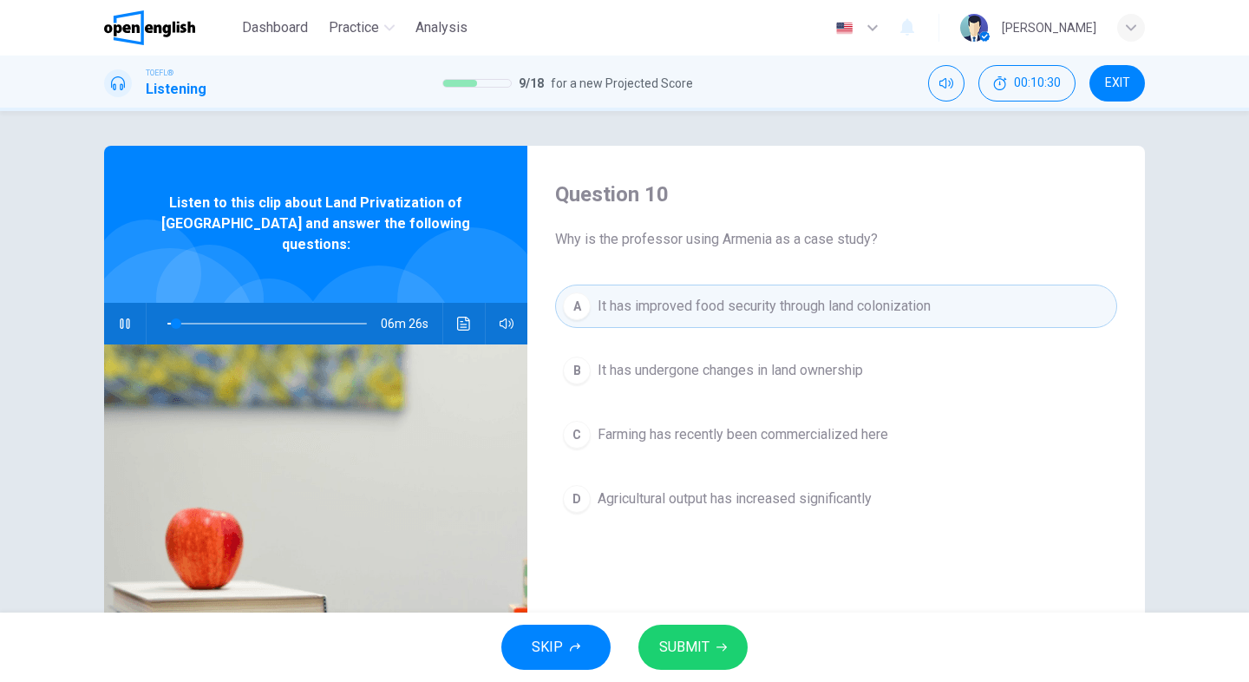
click at [704, 631] on button "SUBMIT" at bounding box center [692, 647] width 109 height 45
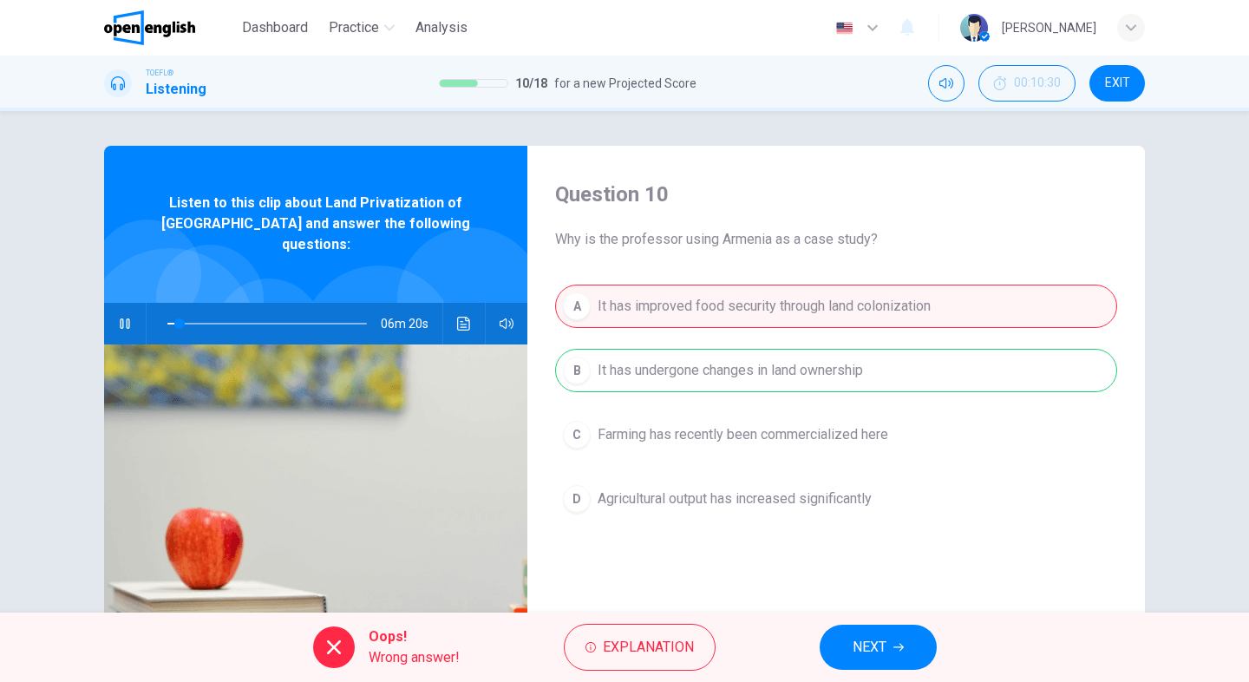
click at [884, 638] on span "NEXT" at bounding box center [870, 647] width 34 height 24
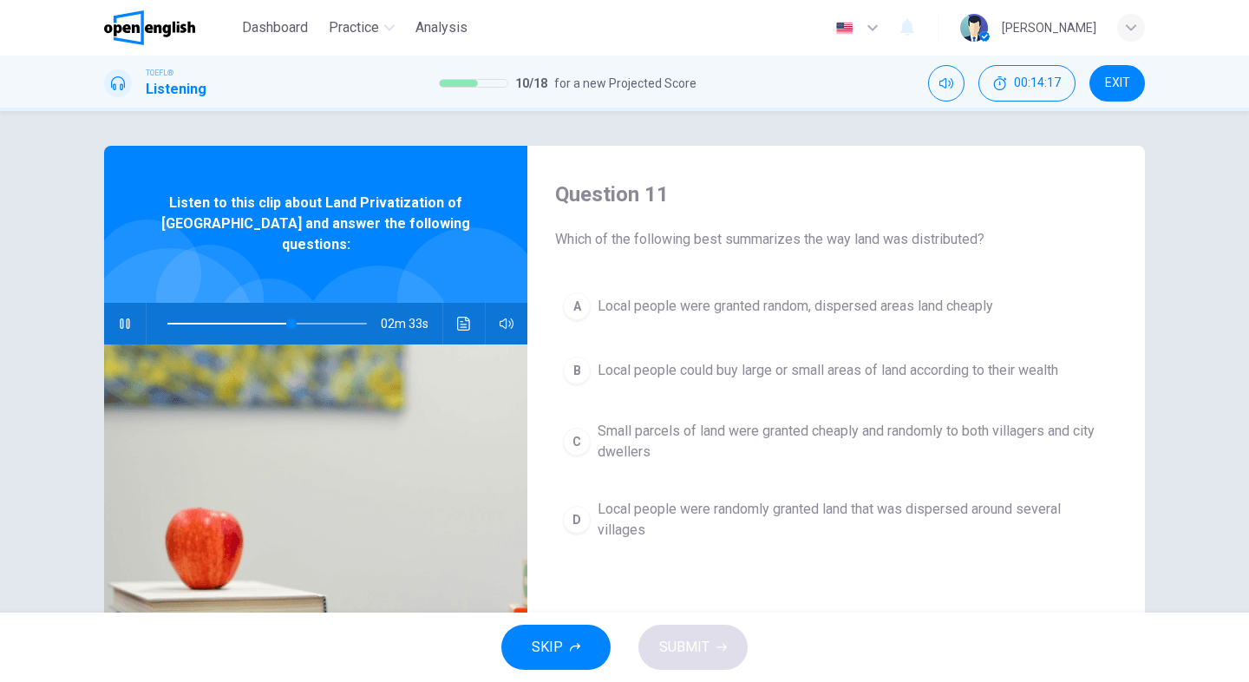
click at [749, 435] on span "Small parcels of land were granted cheaply and randomly to both villagers and c…" at bounding box center [854, 442] width 512 height 42
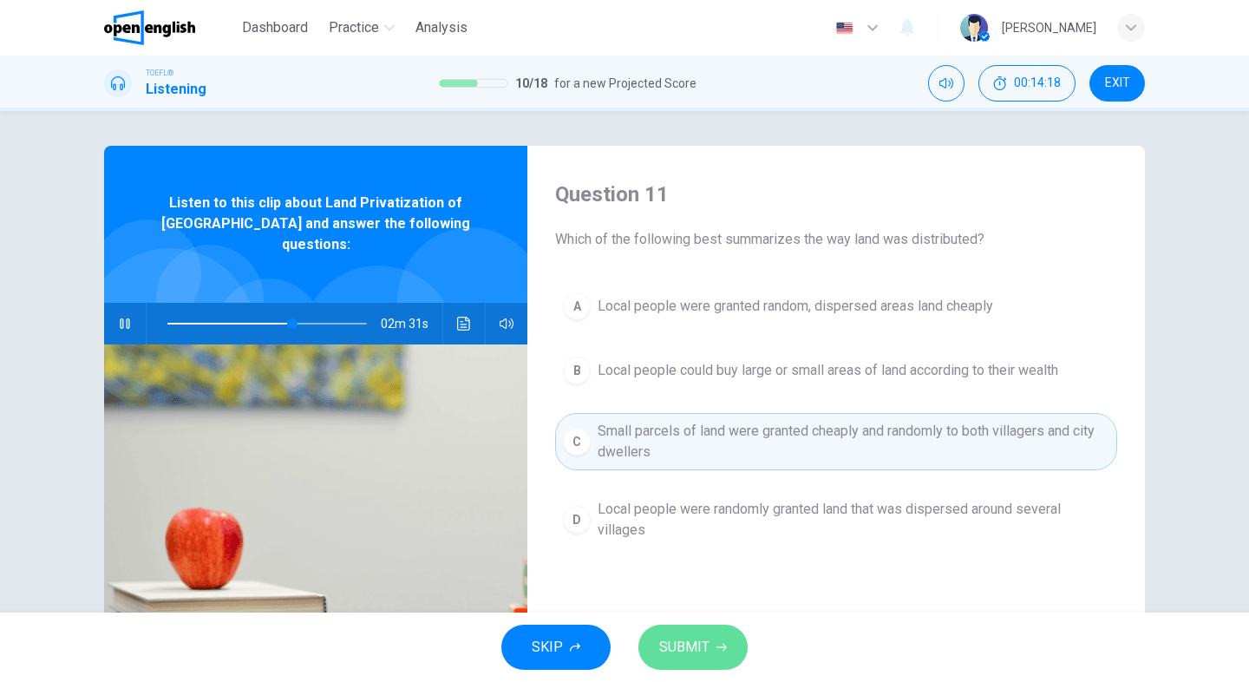
click at [699, 652] on span "SUBMIT" at bounding box center [684, 647] width 50 height 24
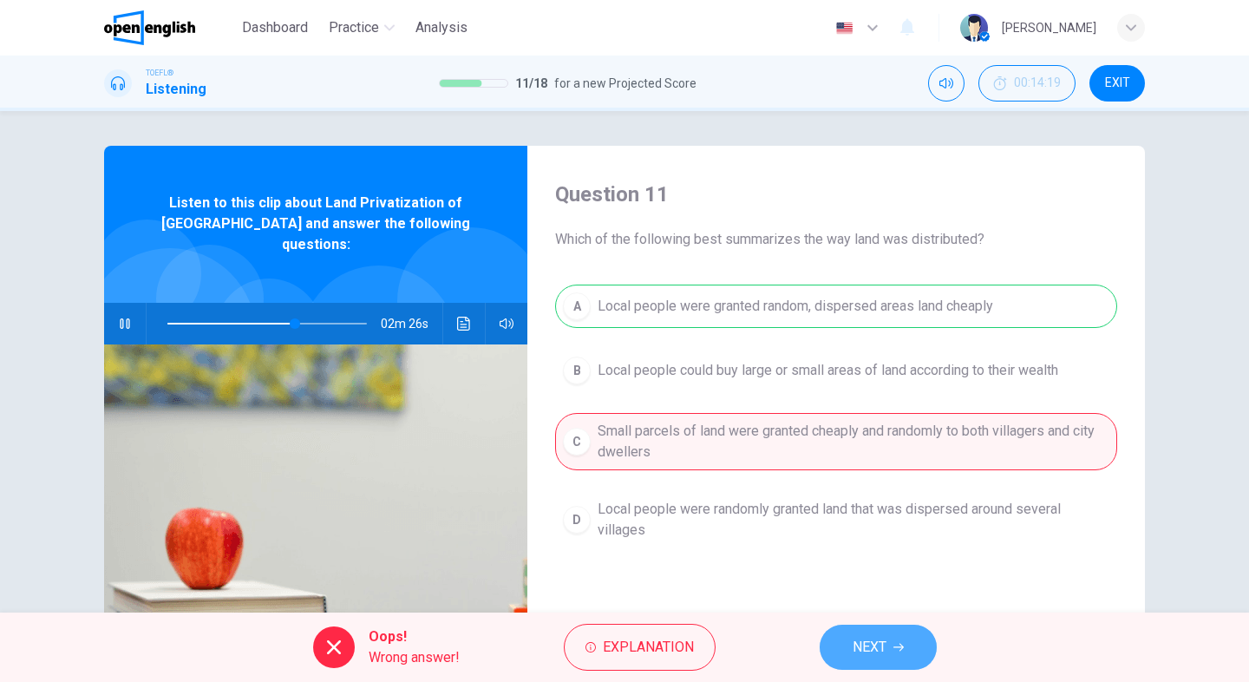
click at [887, 668] on button "NEXT" at bounding box center [878, 647] width 117 height 45
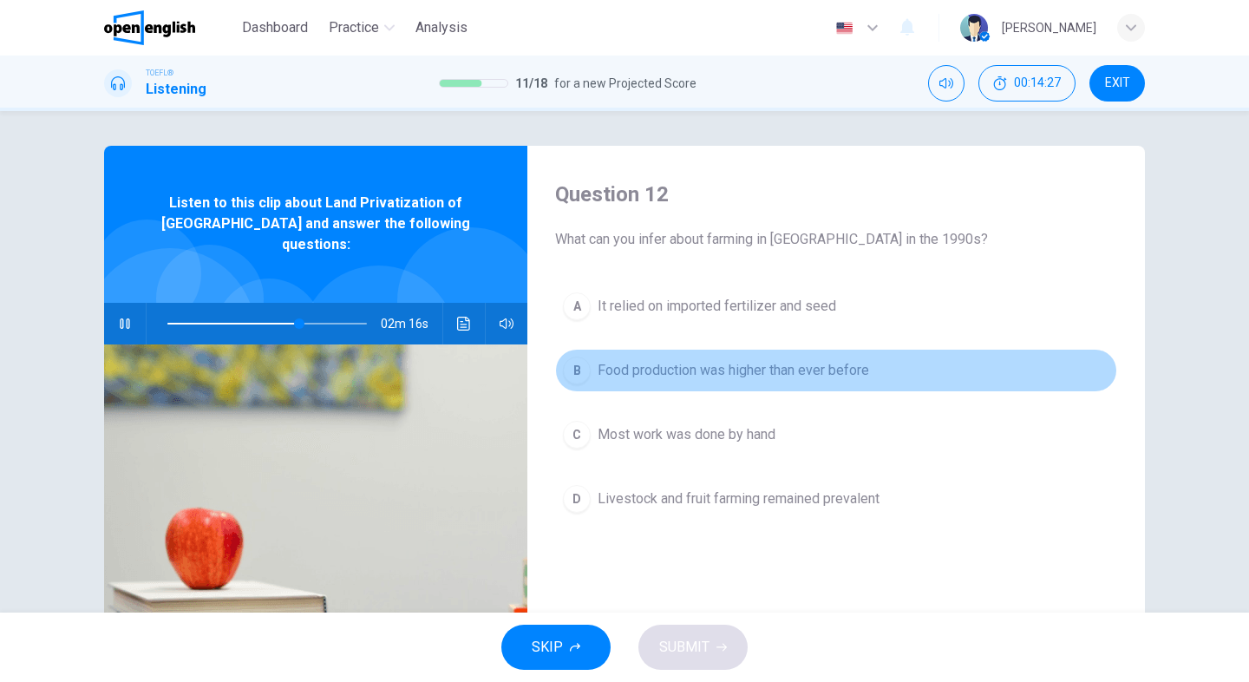
click at [744, 381] on button "B Food production was higher than ever before" at bounding box center [836, 370] width 562 height 43
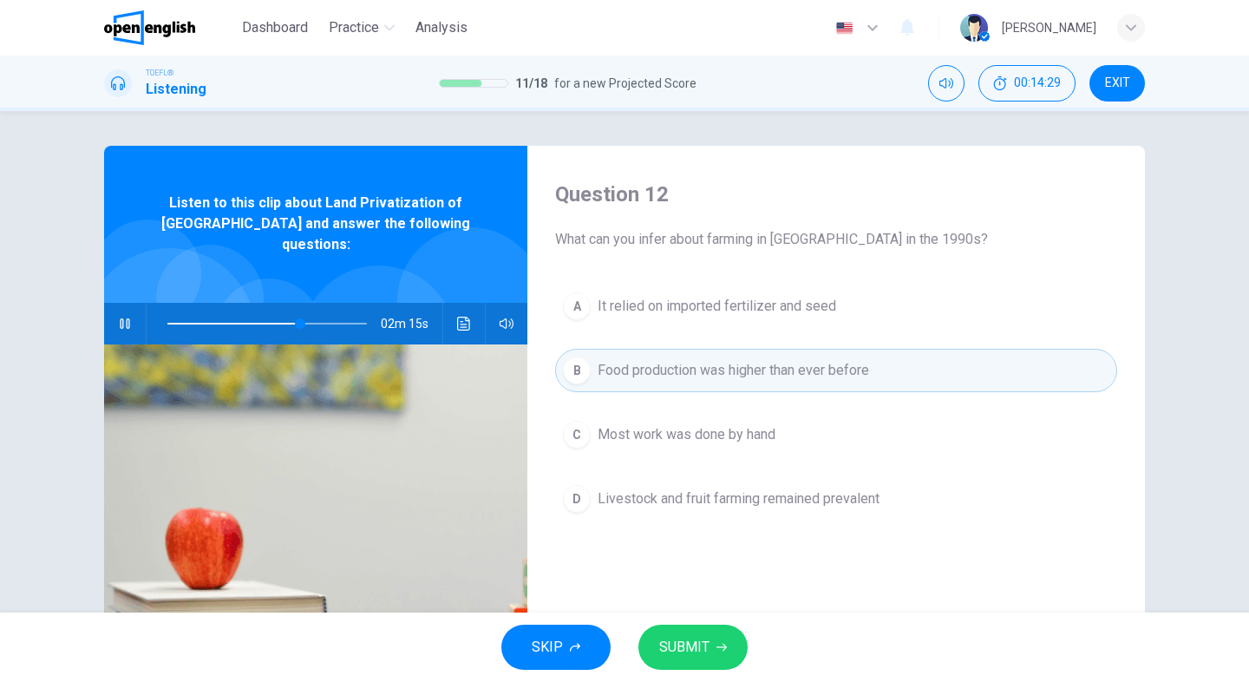
click at [696, 644] on span "SUBMIT" at bounding box center [684, 647] width 50 height 24
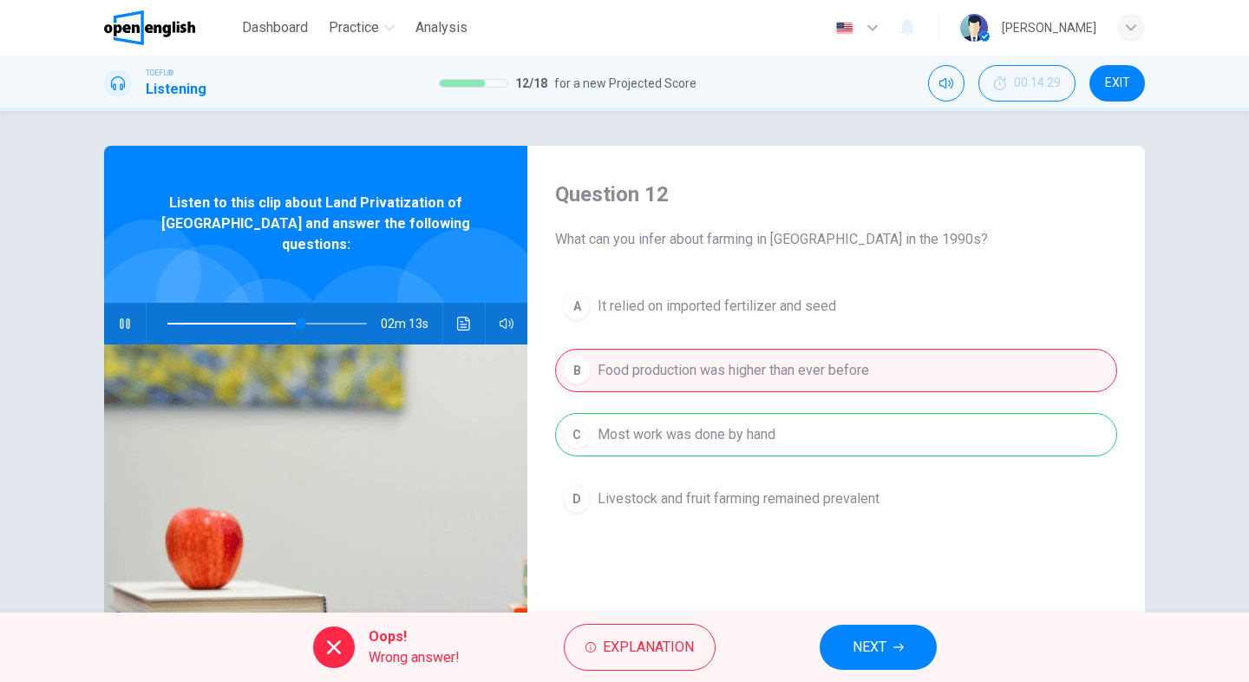
click at [893, 661] on button "NEXT" at bounding box center [878, 647] width 117 height 45
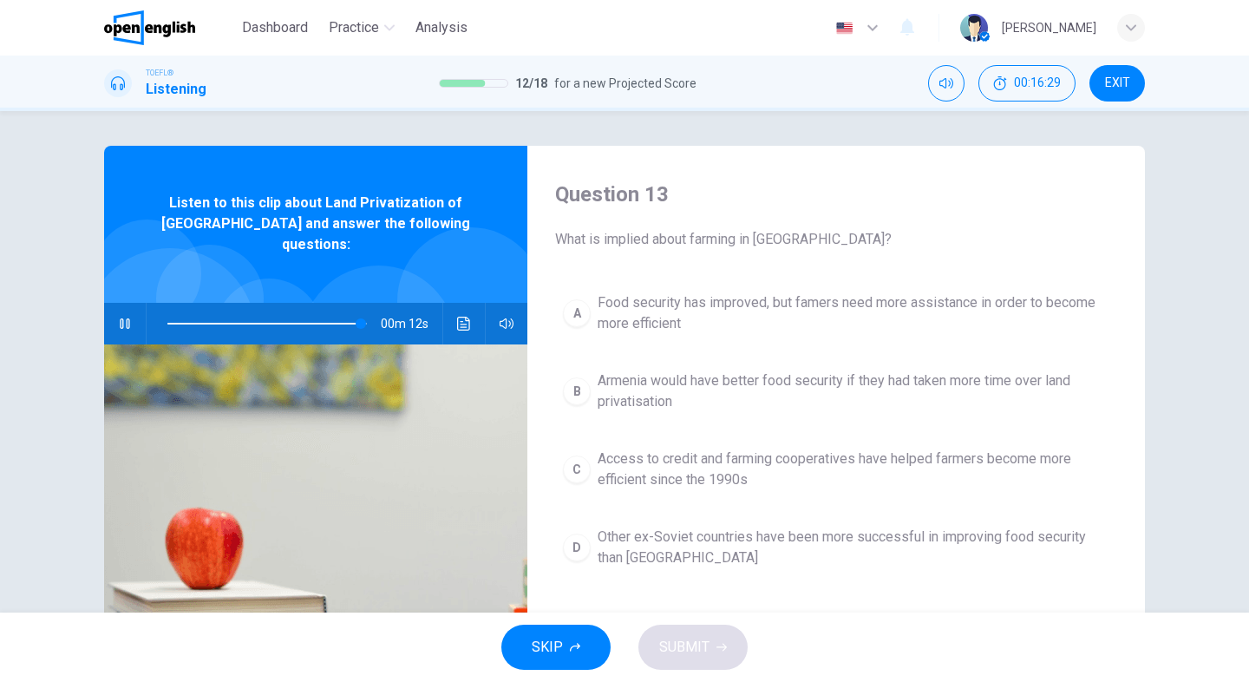
click at [636, 381] on span "Armenia would have better food security if they had taken more time over land p…" at bounding box center [854, 391] width 512 height 42
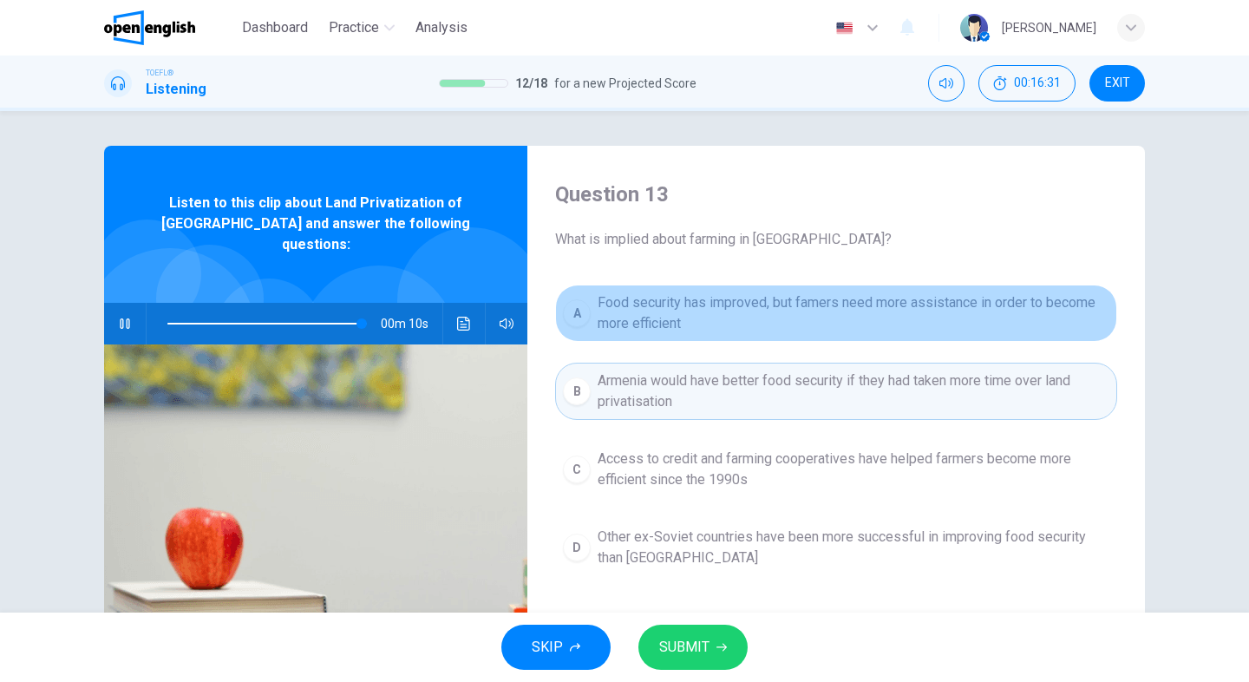
click at [677, 305] on span "Food security has improved, but famers need more assistance in order to become …" at bounding box center [854, 313] width 512 height 42
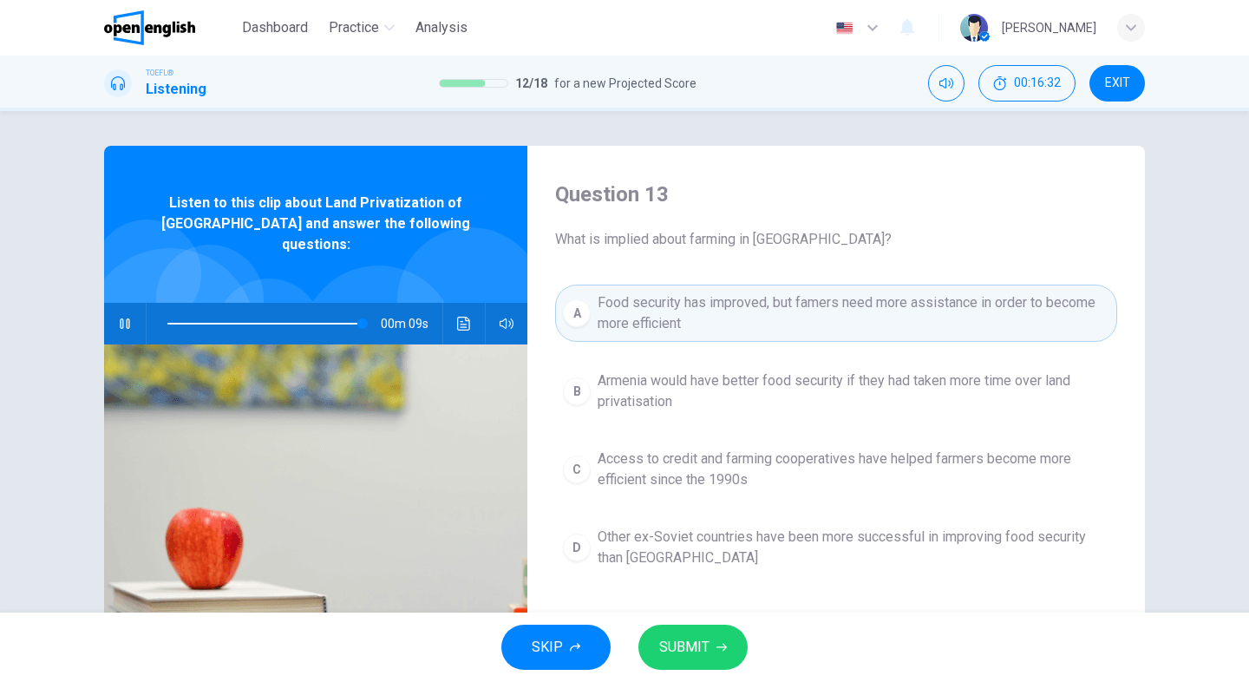
click at [706, 652] on span "SUBMIT" at bounding box center [684, 647] width 50 height 24
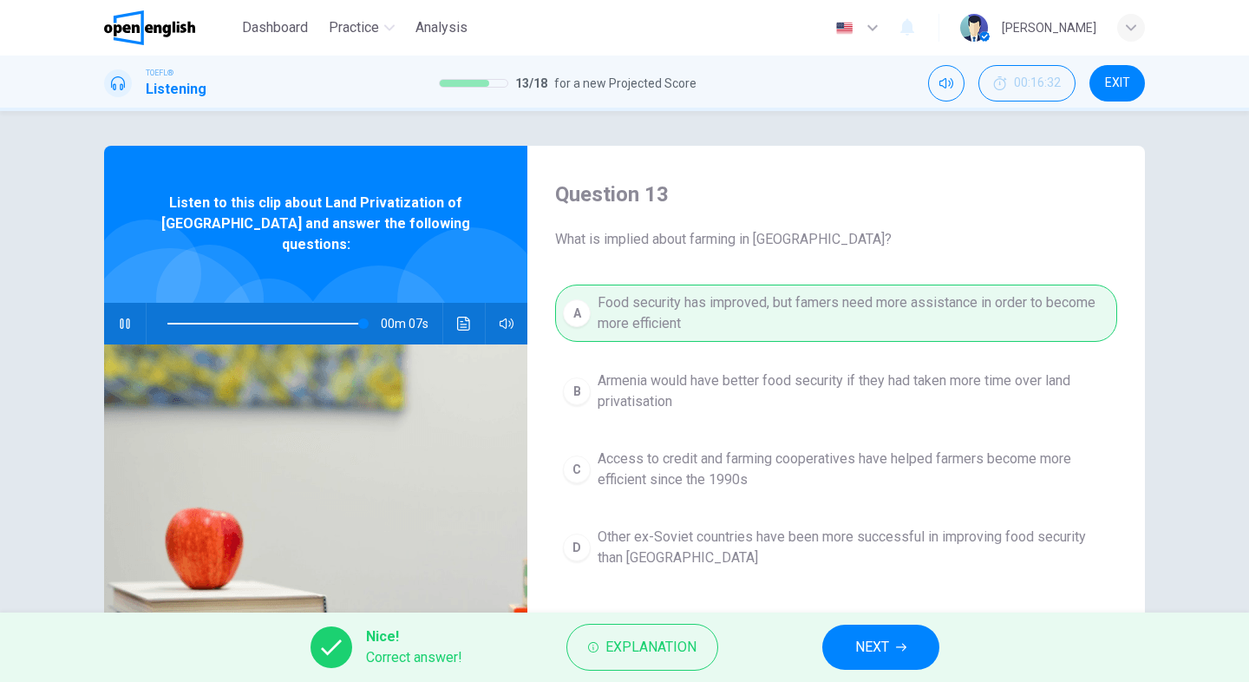
type input "**"
click at [890, 637] on button "NEXT" at bounding box center [880, 647] width 117 height 45
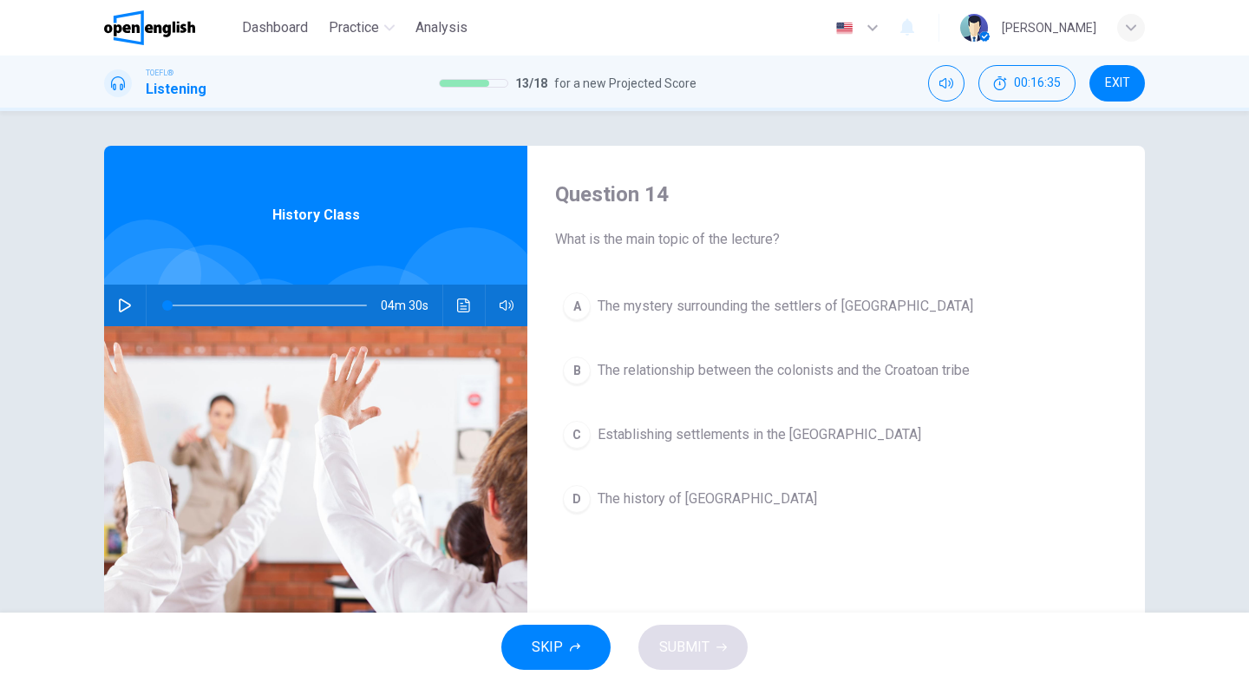
click at [120, 304] on icon "button" at bounding box center [125, 305] width 14 height 14
click at [120, 305] on icon "button" at bounding box center [125, 305] width 10 height 10
type input "**"
